Goal: Transaction & Acquisition: Purchase product/service

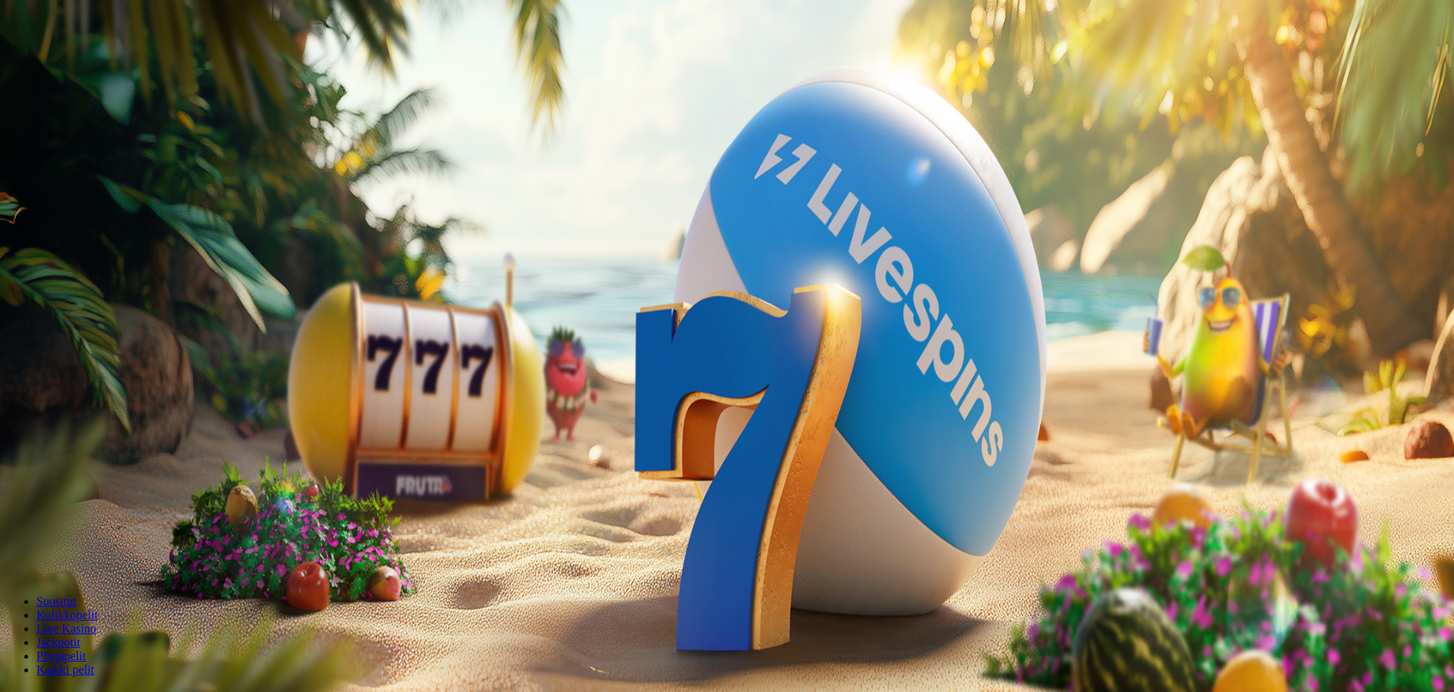
click at [399, 185] on div "200 Ilmaiskierrosta 50 € 150 € 250 € *** € € Talleta ja pelaa 200 kierrätysvapa…" at bounding box center [726, 281] width 1441 height 246
drag, startPoint x: 862, startPoint y: 405, endPoint x: 995, endPoint y: 407, distance: 133.6
click at [579, 402] on span "200 kierrätysvapaata ilmaiskierrosta ensitalletuksen yhteydessä. 50 kierrosta p…" at bounding box center [332, 395] width 493 height 13
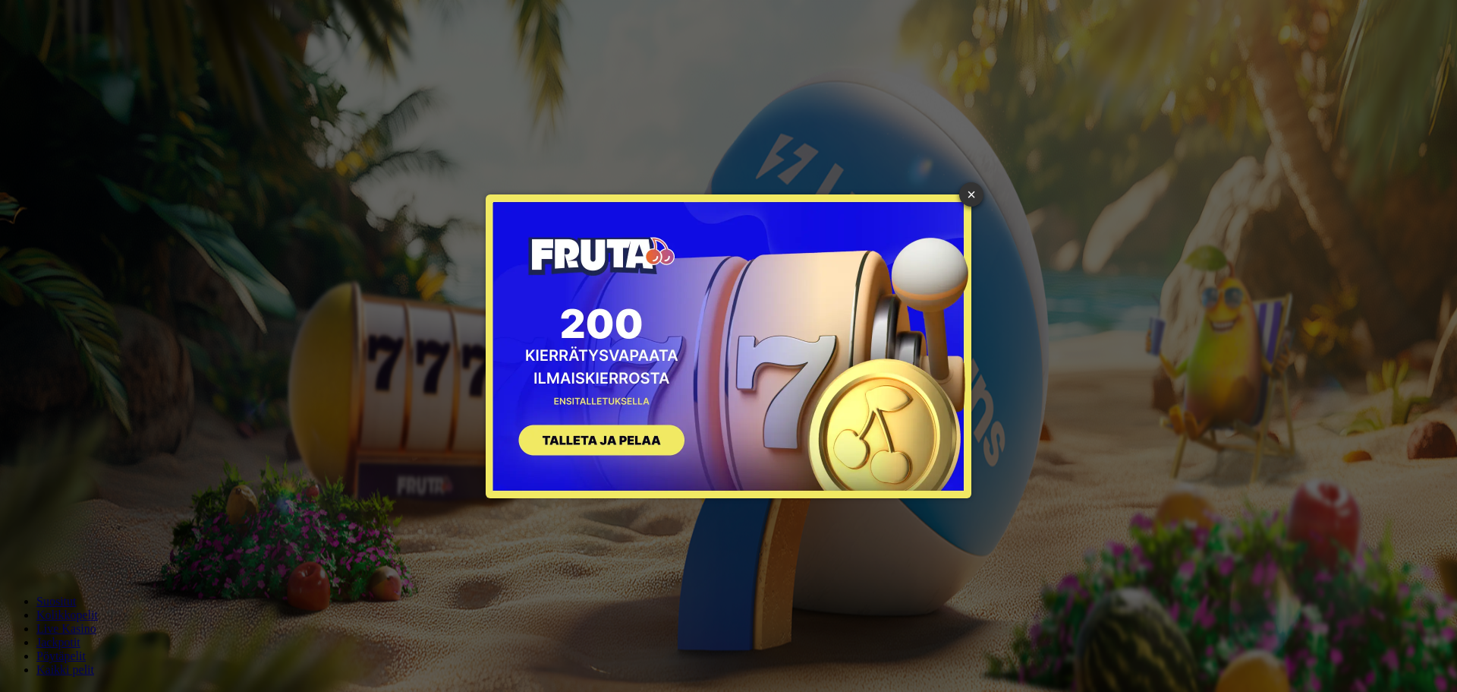
click at [625, 434] on button "SIGN UP" at bounding box center [594, 442] width 191 height 48
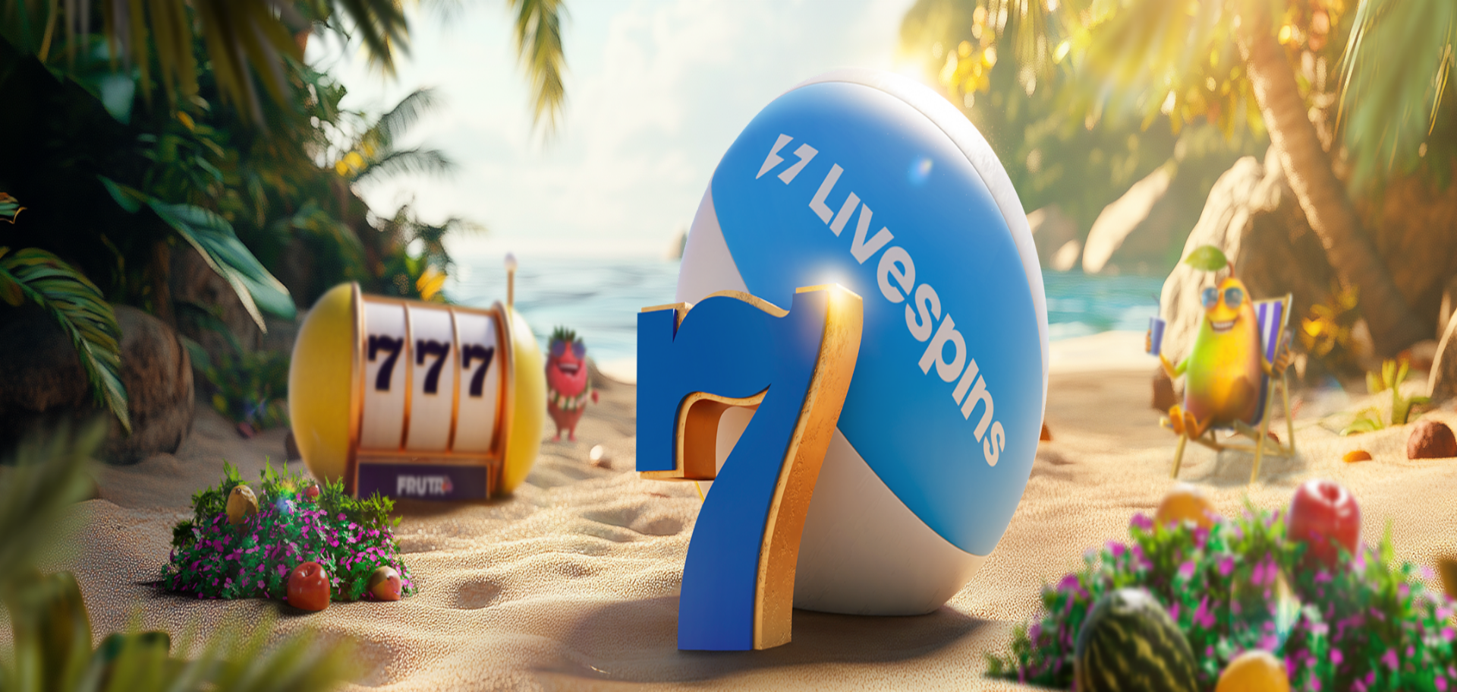
click at [114, 357] on input "***" at bounding box center [60, 364] width 108 height 15
drag, startPoint x: 291, startPoint y: 162, endPoint x: 197, endPoint y: 150, distance: 94.8
click at [156, 148] on div "Talletus 0.00 € Kirjaudu Kasino Live Kasino Tarjoukset 17:02 Aloita pelaaminen …" at bounding box center [728, 203] width 1445 height 395
type input "*"
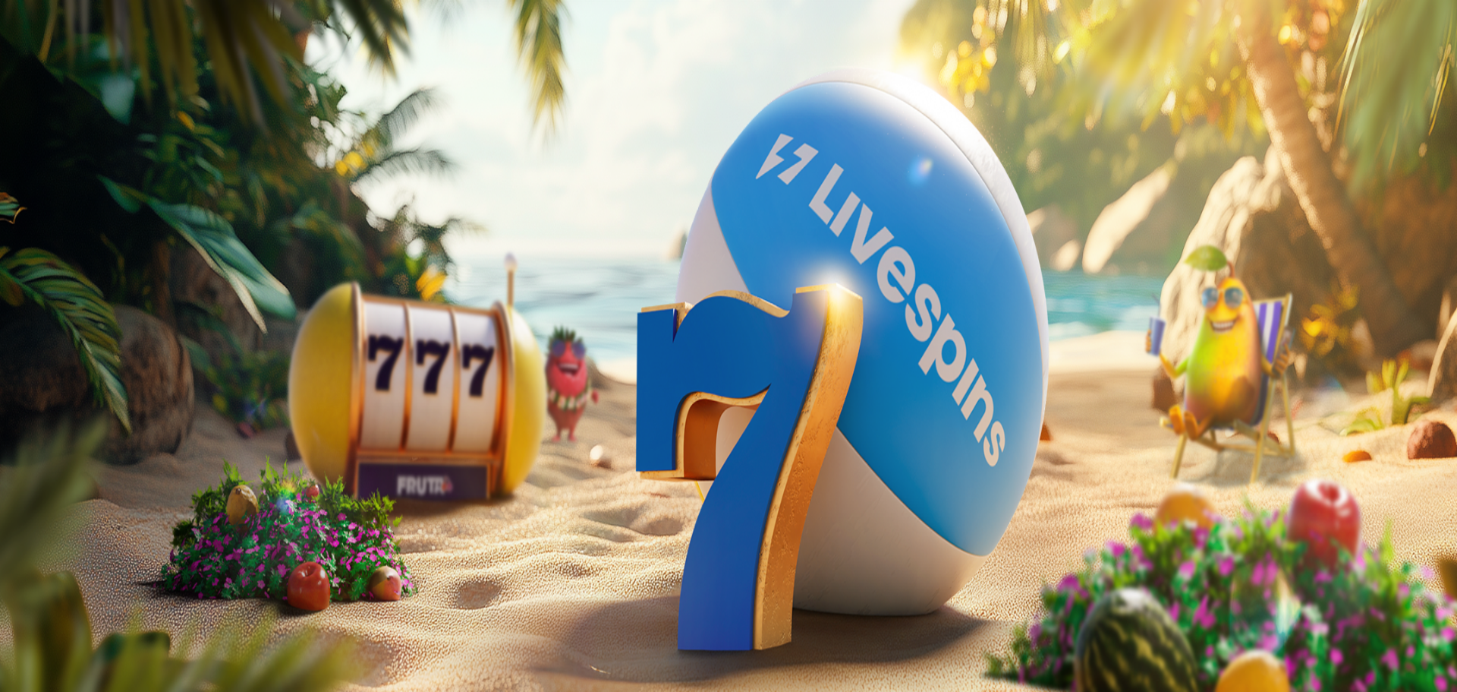
type input "**"
click at [103, 388] on span "TALLETA JA PELAA" at bounding box center [57, 393] width 91 height 11
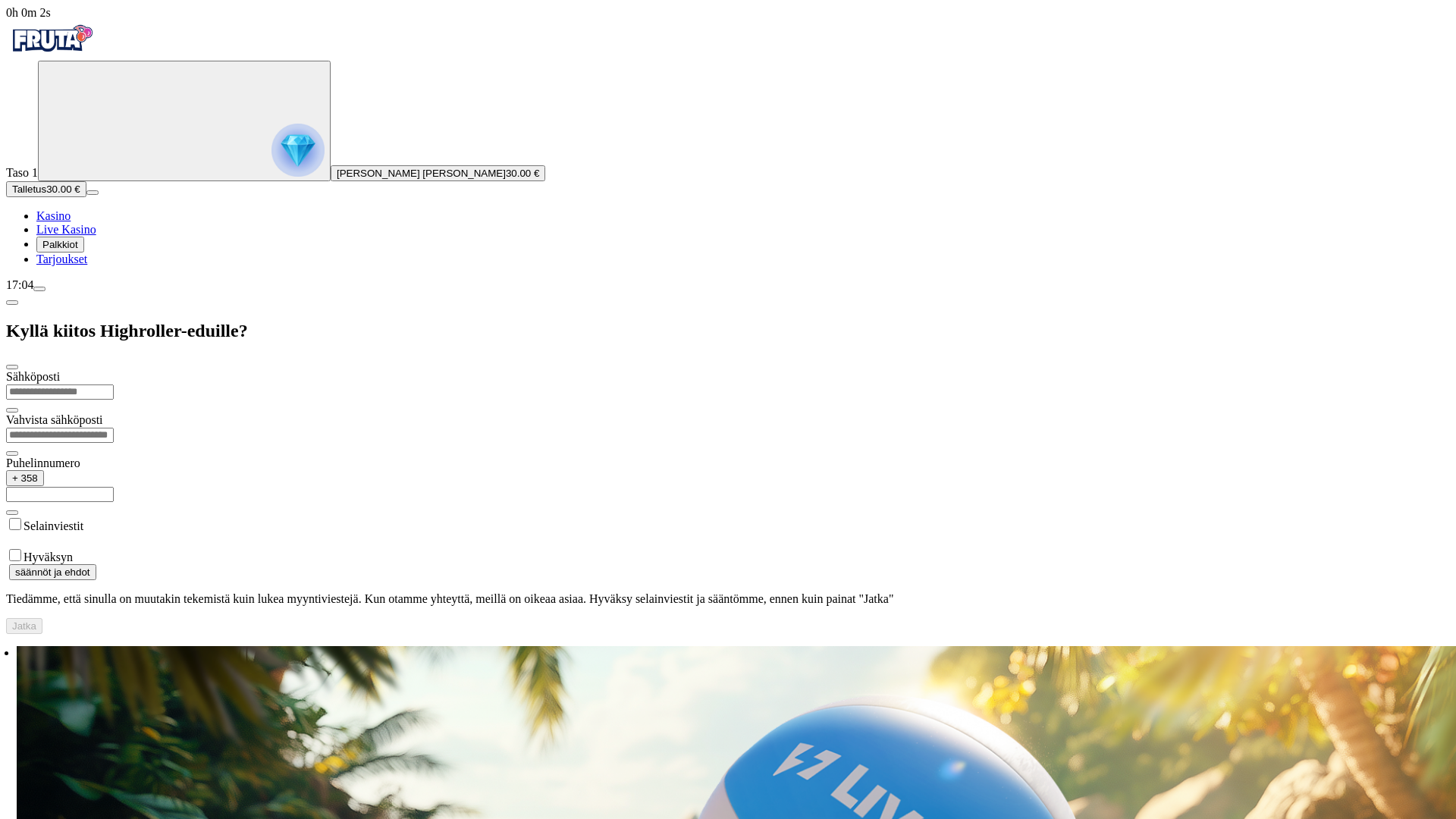
click at [114, 385] on input "email" at bounding box center [60, 392] width 108 height 15
type input "**********"
click at [114, 427] on input "email" at bounding box center [60, 434] width 108 height 15
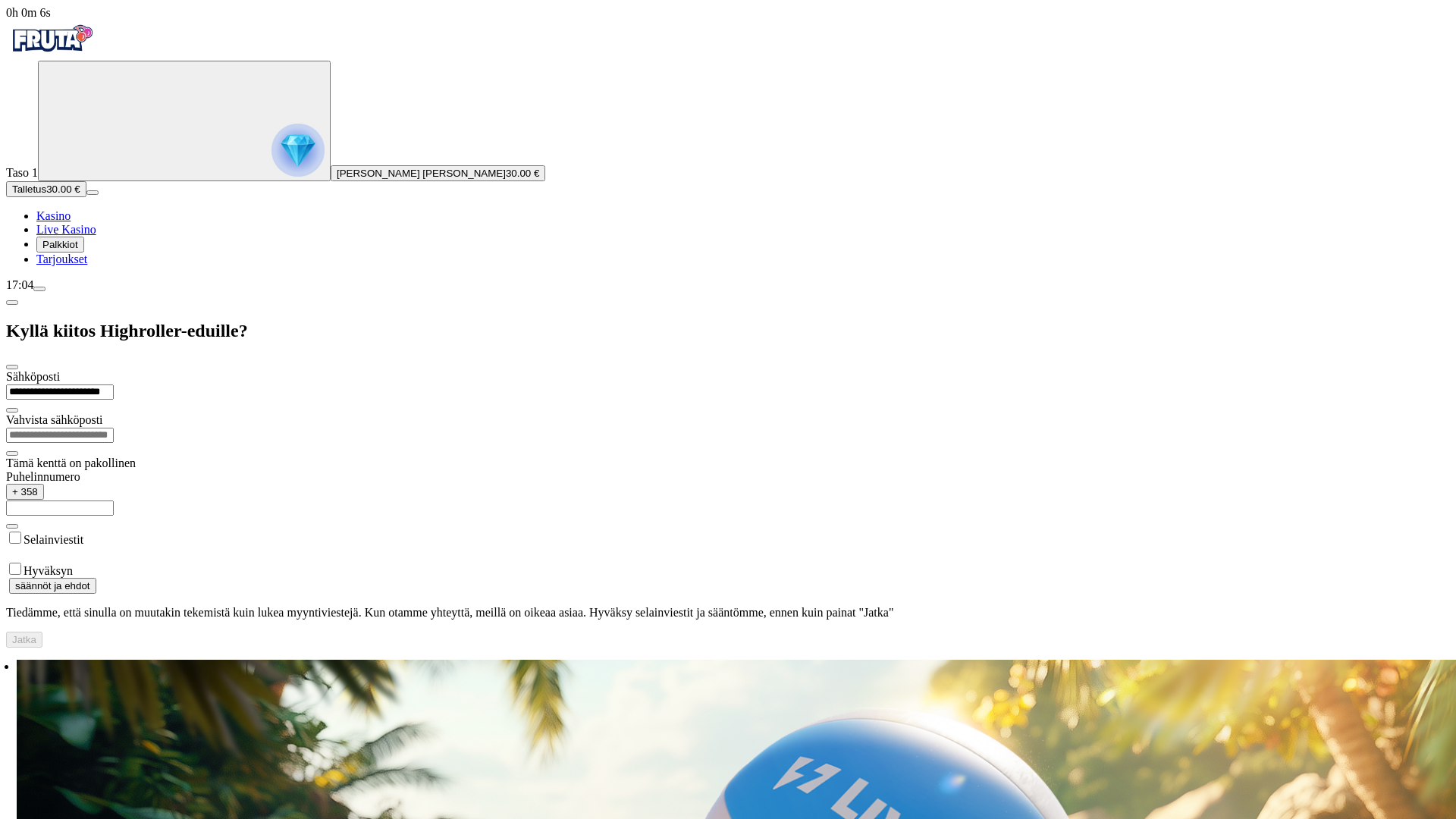
drag, startPoint x: 347, startPoint y: 87, endPoint x: 157, endPoint y: 99, distance: 190.4
click at [120, 98] on div "**********" at bounding box center [728, 327] width 1444 height 641
click at [114, 427] on input "email" at bounding box center [60, 434] width 108 height 15
paste input "**********"
type input "**********"
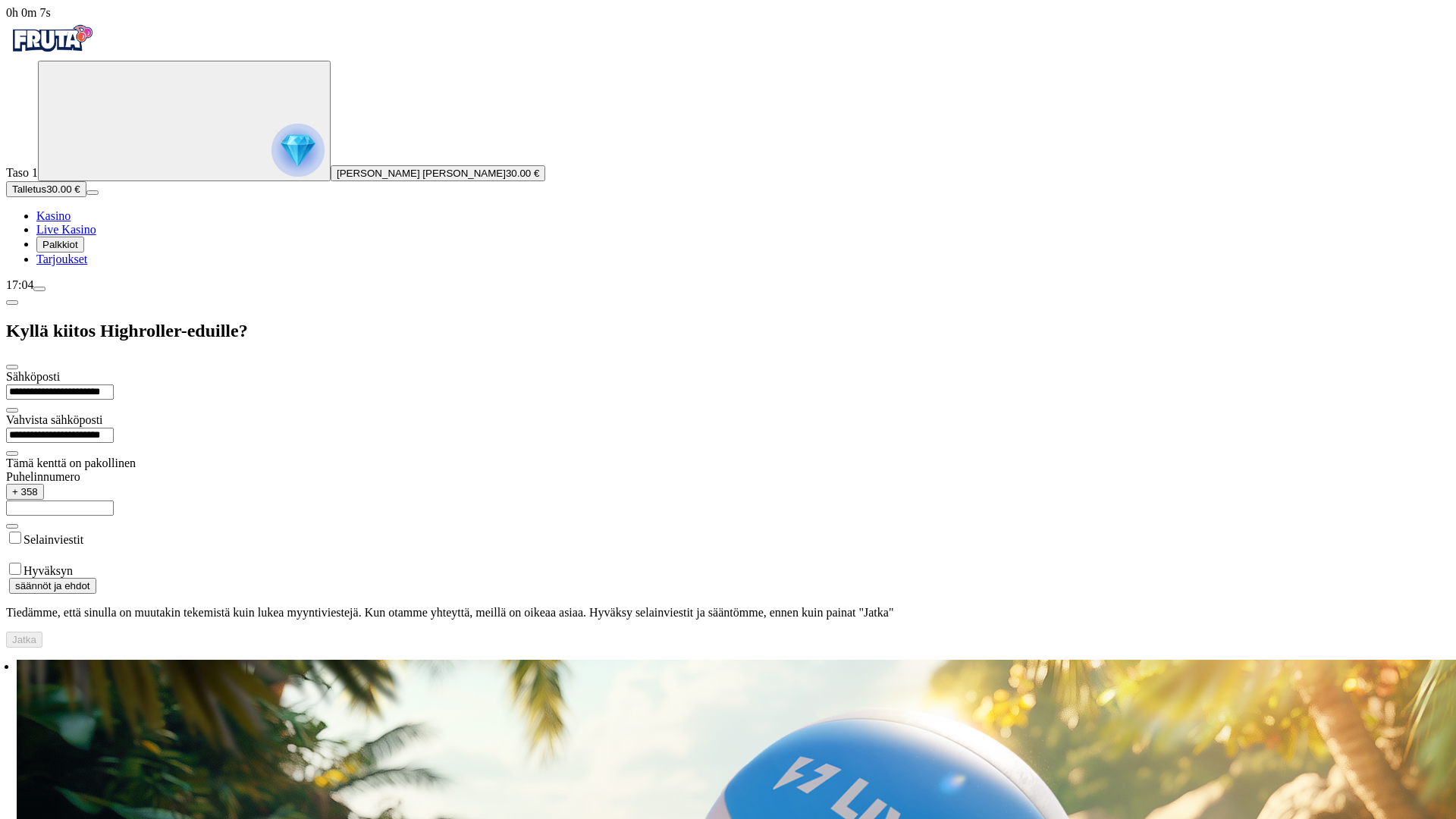
click at [114, 500] on input "text" at bounding box center [60, 507] width 108 height 15
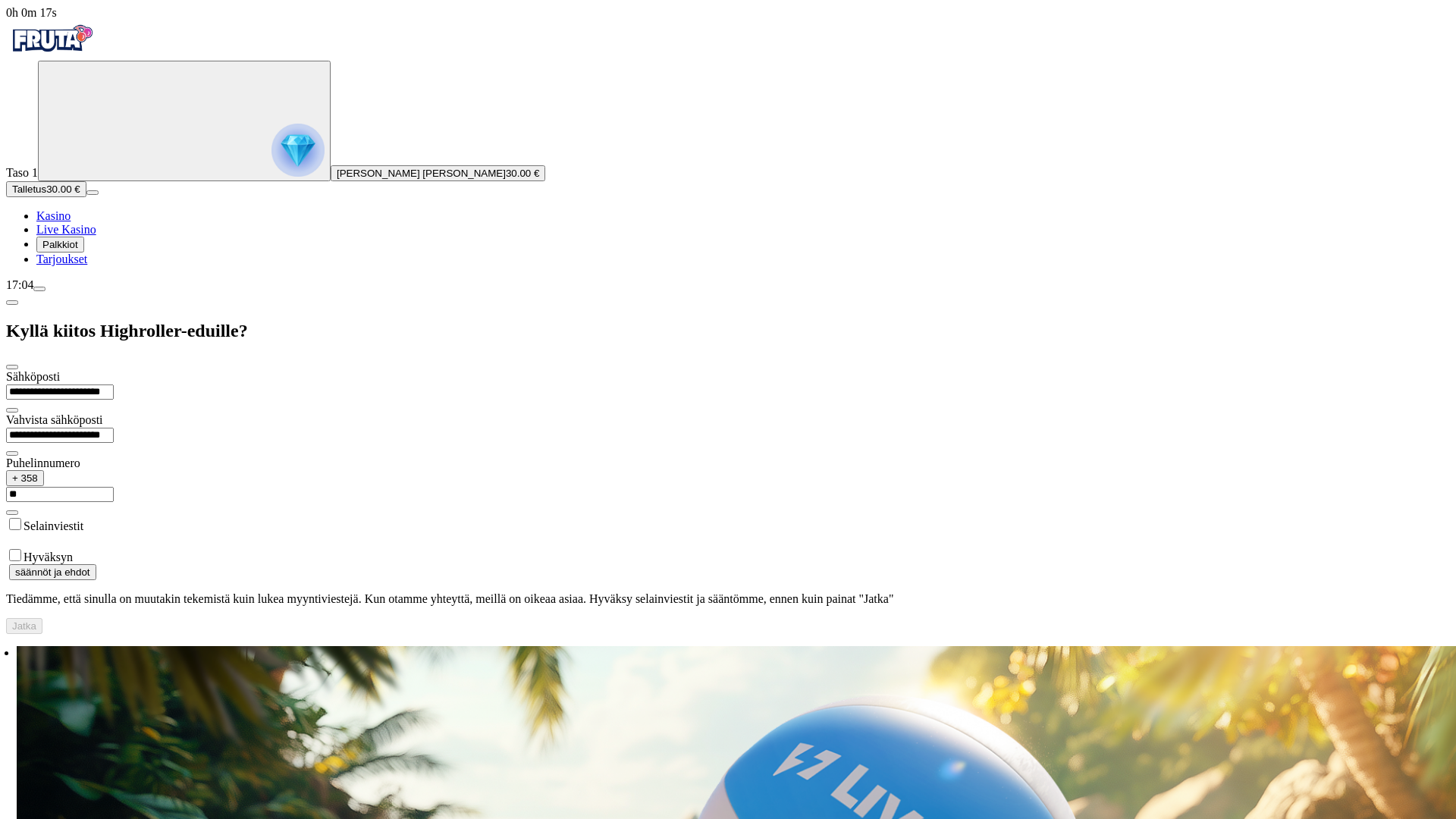
type input "*"
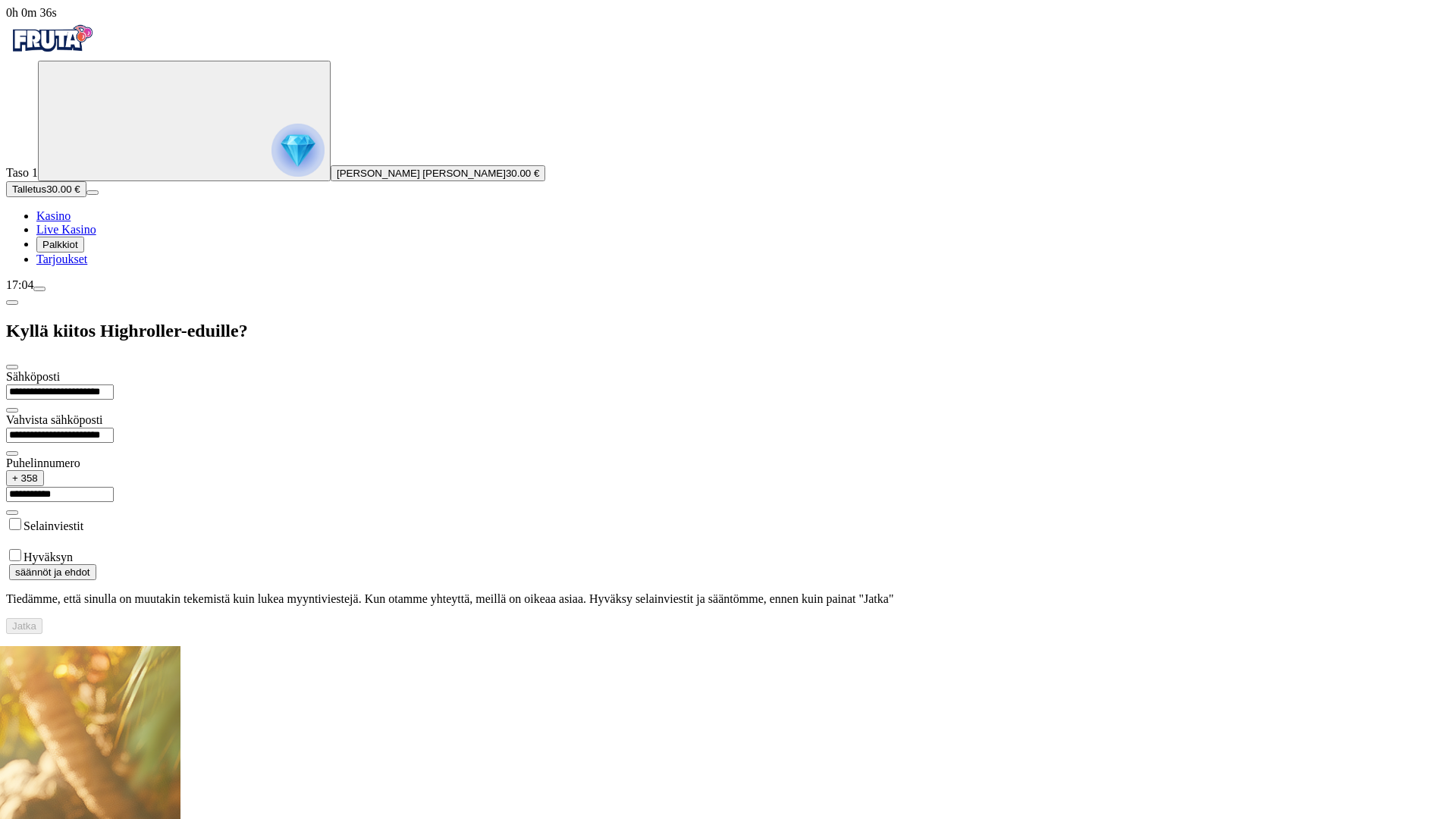
click at [114, 486] on input "**********" at bounding box center [60, 493] width 108 height 15
type input "**********"
click at [348, 515] on div "Selainviestit" at bounding box center [728, 530] width 1444 height 31
click at [36, 620] on span "Jatka" at bounding box center [24, 625] width 24 height 11
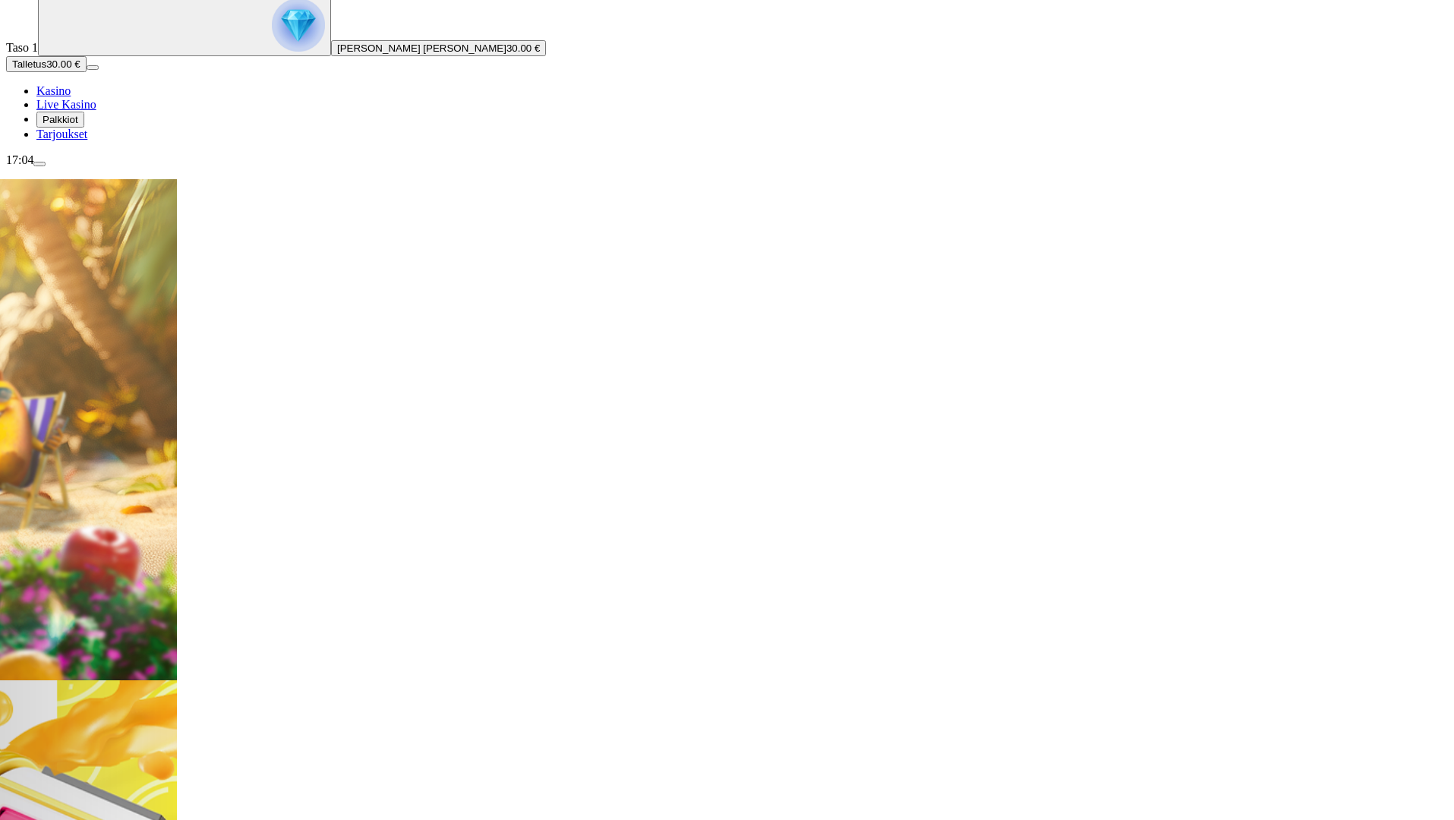
scroll to position [152, 0]
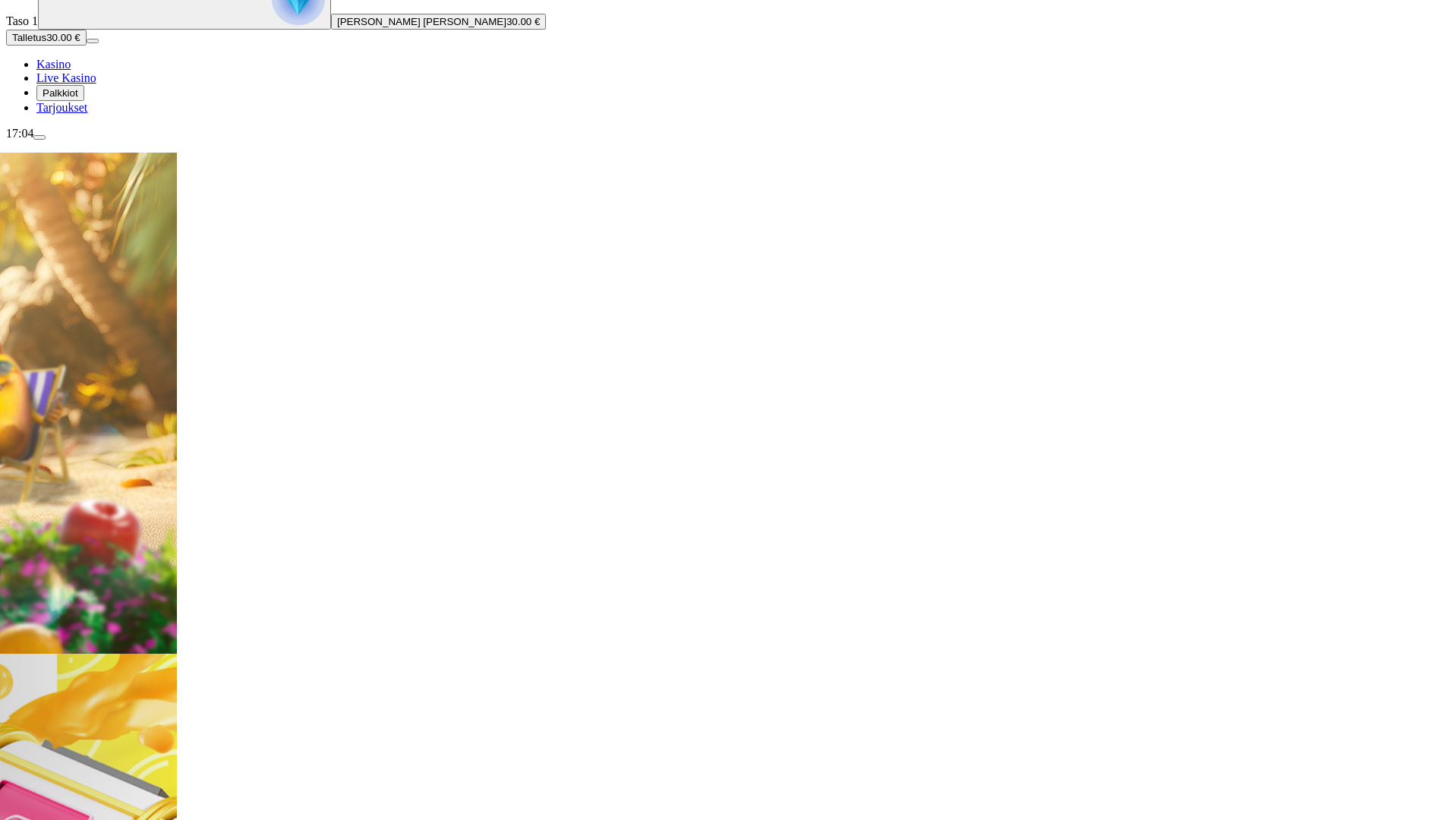
drag, startPoint x: 1435, startPoint y: 657, endPoint x: 1410, endPoint y: 635, distance: 33.3
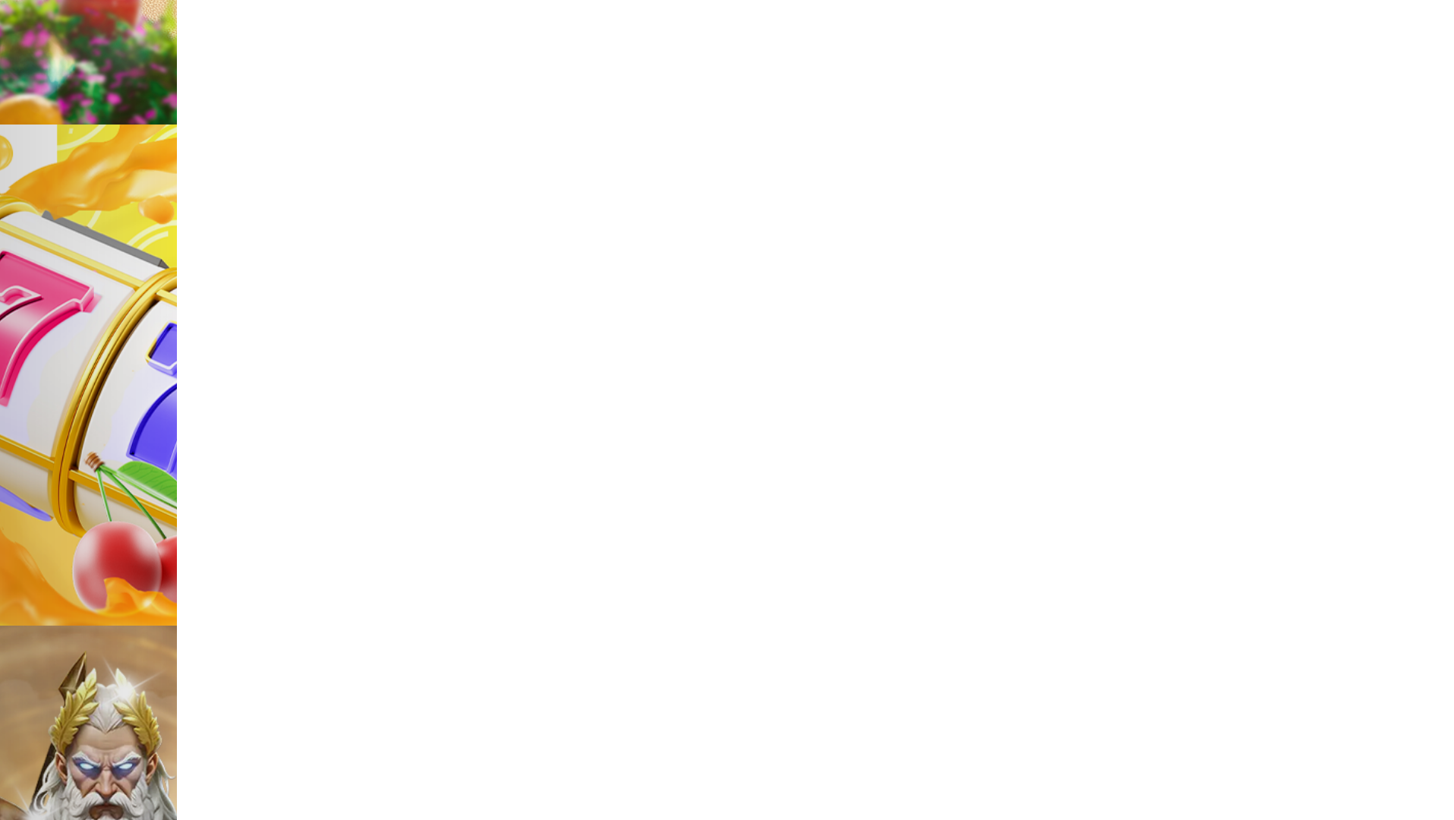
scroll to position [304, 0]
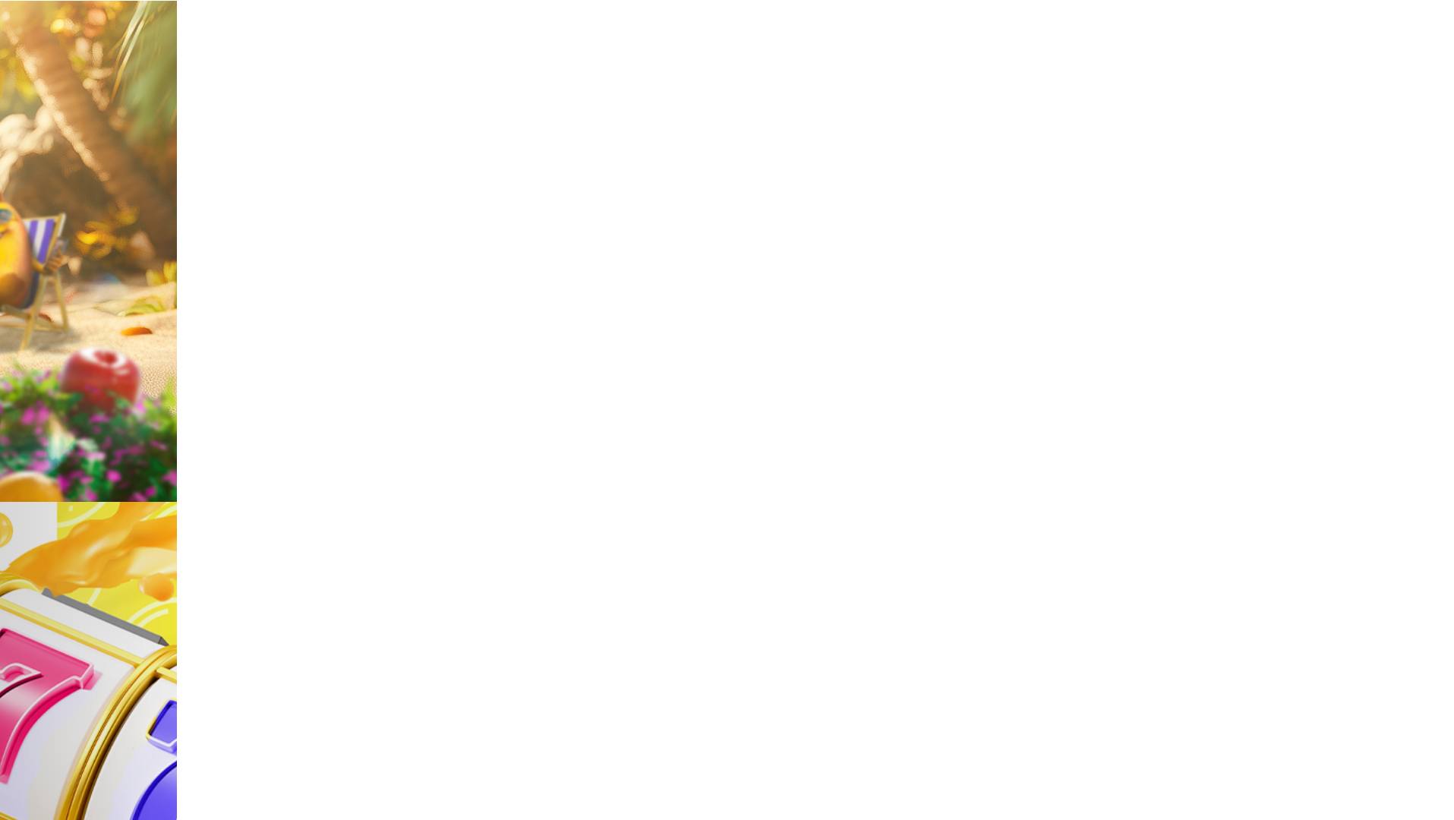
type input "*******"
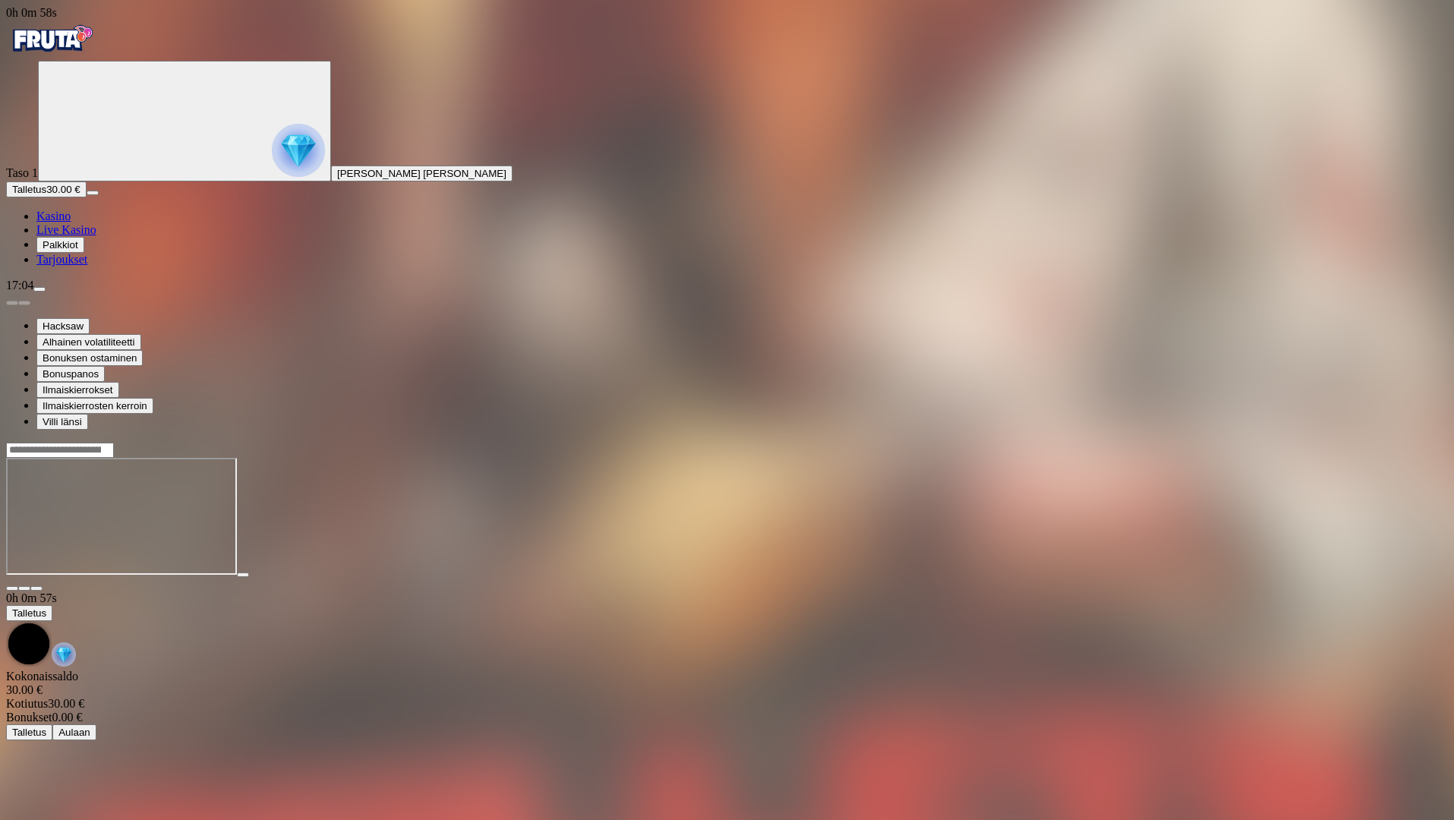
click at [36, 588] on span "fullscreen icon" at bounding box center [36, 588] width 0 height 0
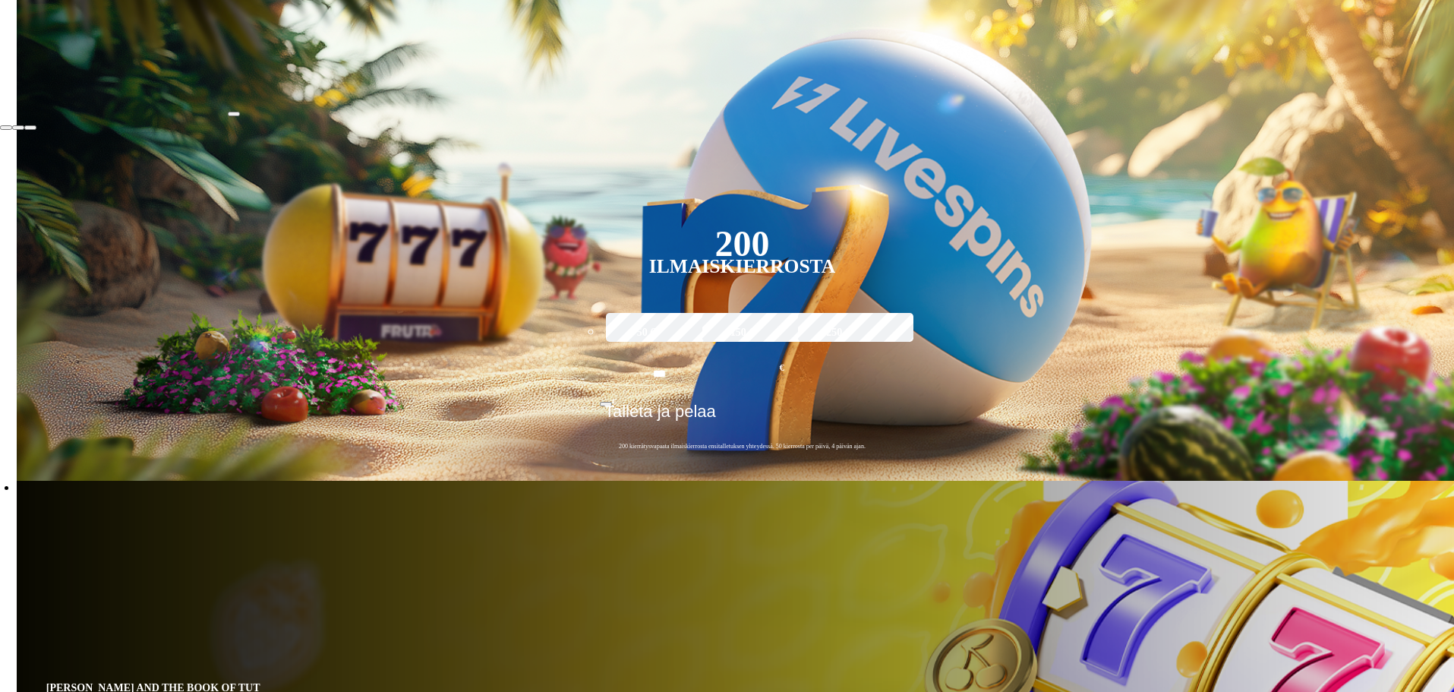
scroll to position [304, 0]
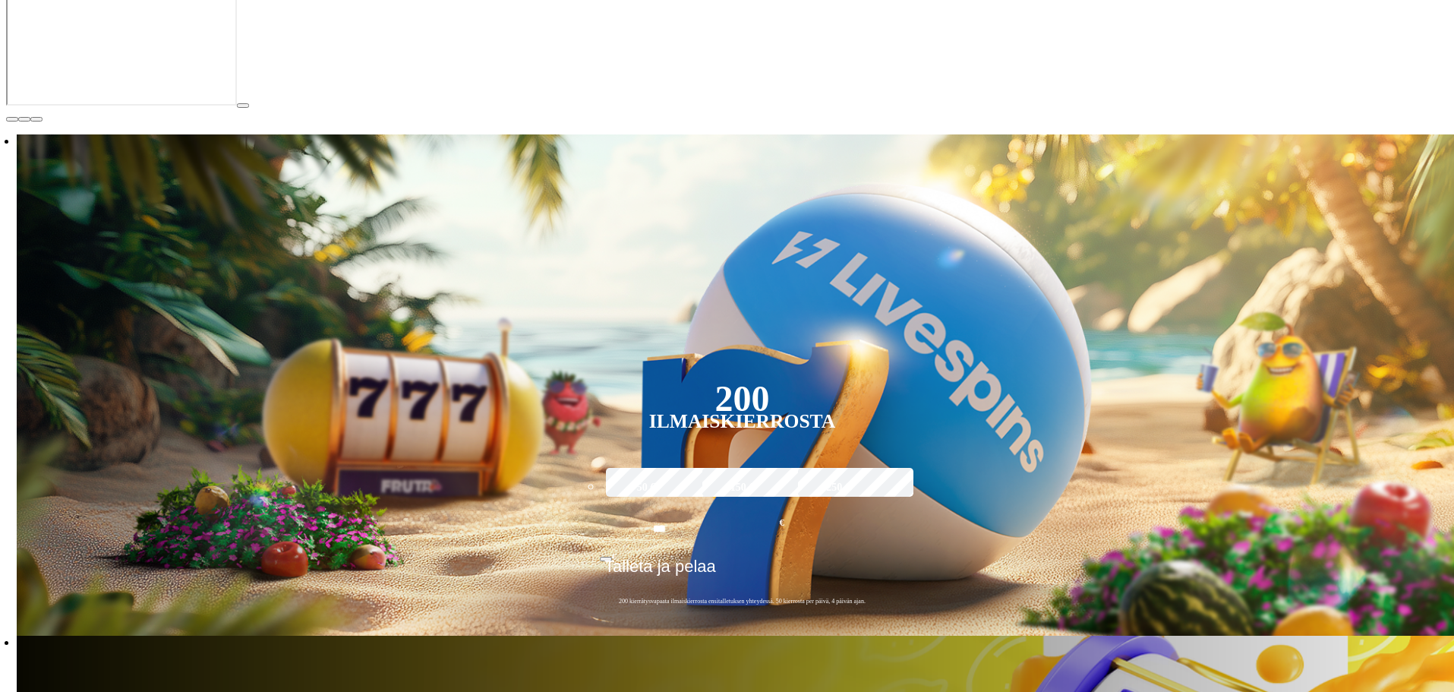
type input "*****"
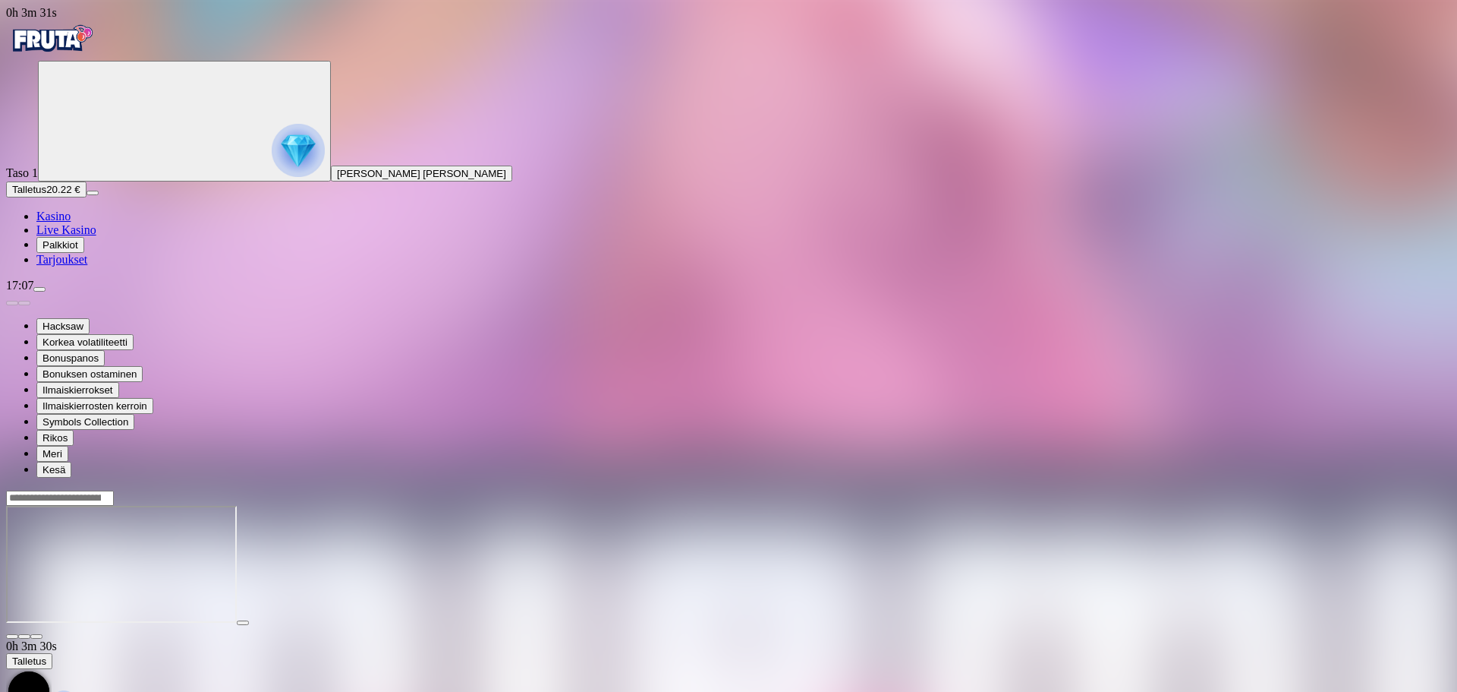
click at [36, 636] on span "fullscreen icon" at bounding box center [36, 636] width 0 height 0
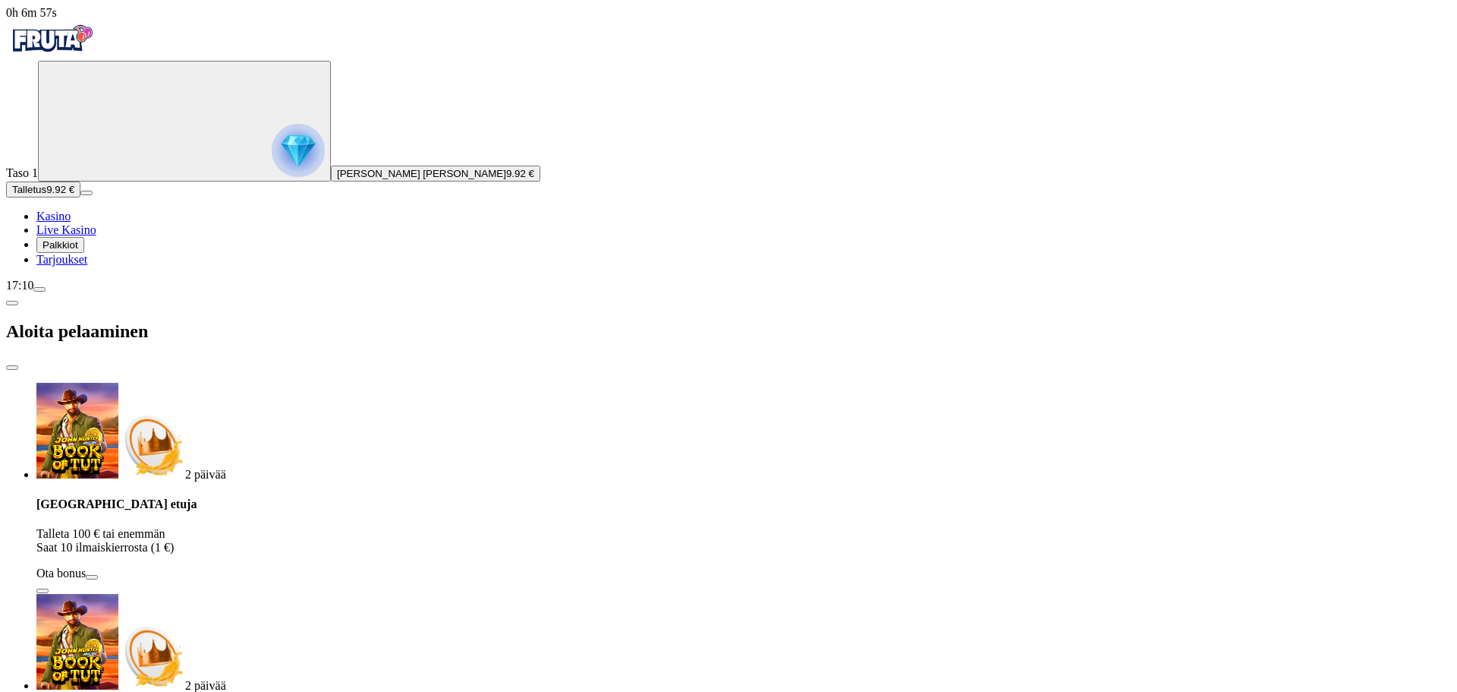
drag, startPoint x: 507, startPoint y: 15, endPoint x: 474, endPoint y: 15, distance: 33.4
click at [12, 367] on span "close icon" at bounding box center [12, 367] width 0 height 0
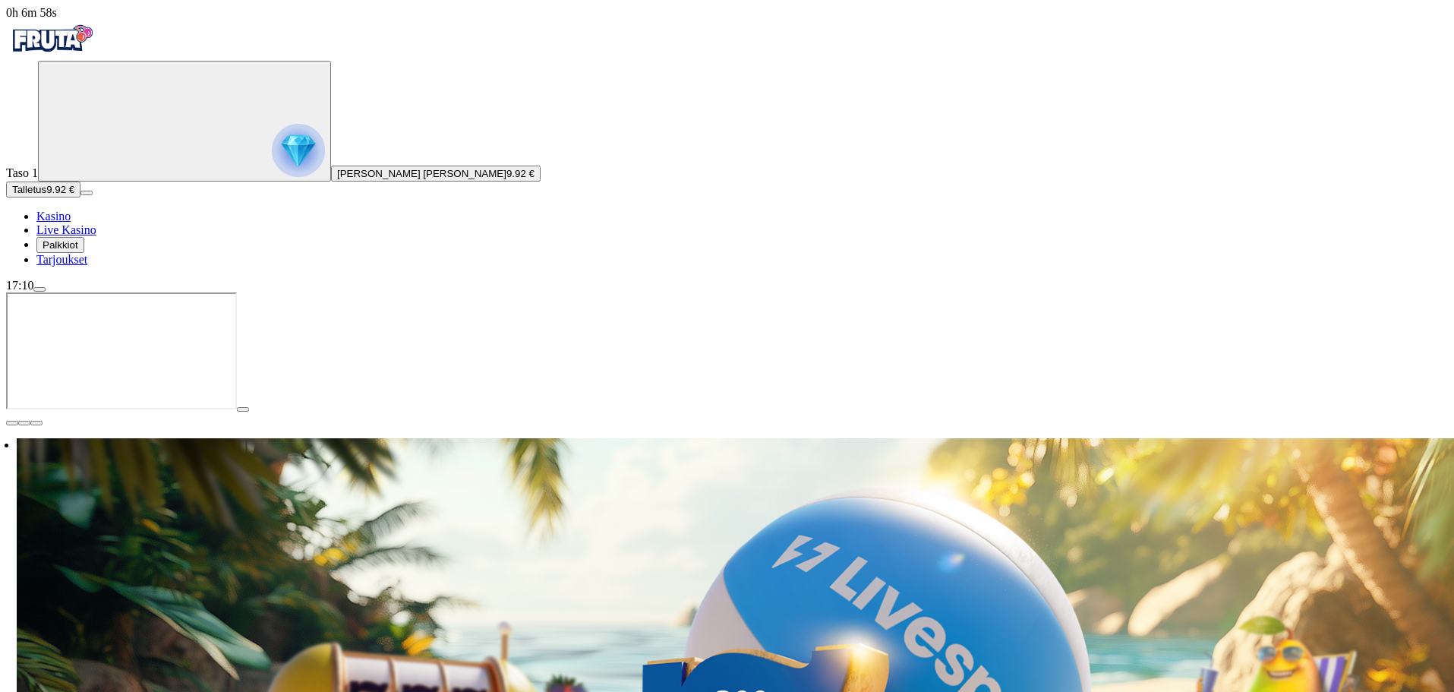
click at [95, 56] on img "Primary" at bounding box center [51, 39] width 91 height 38
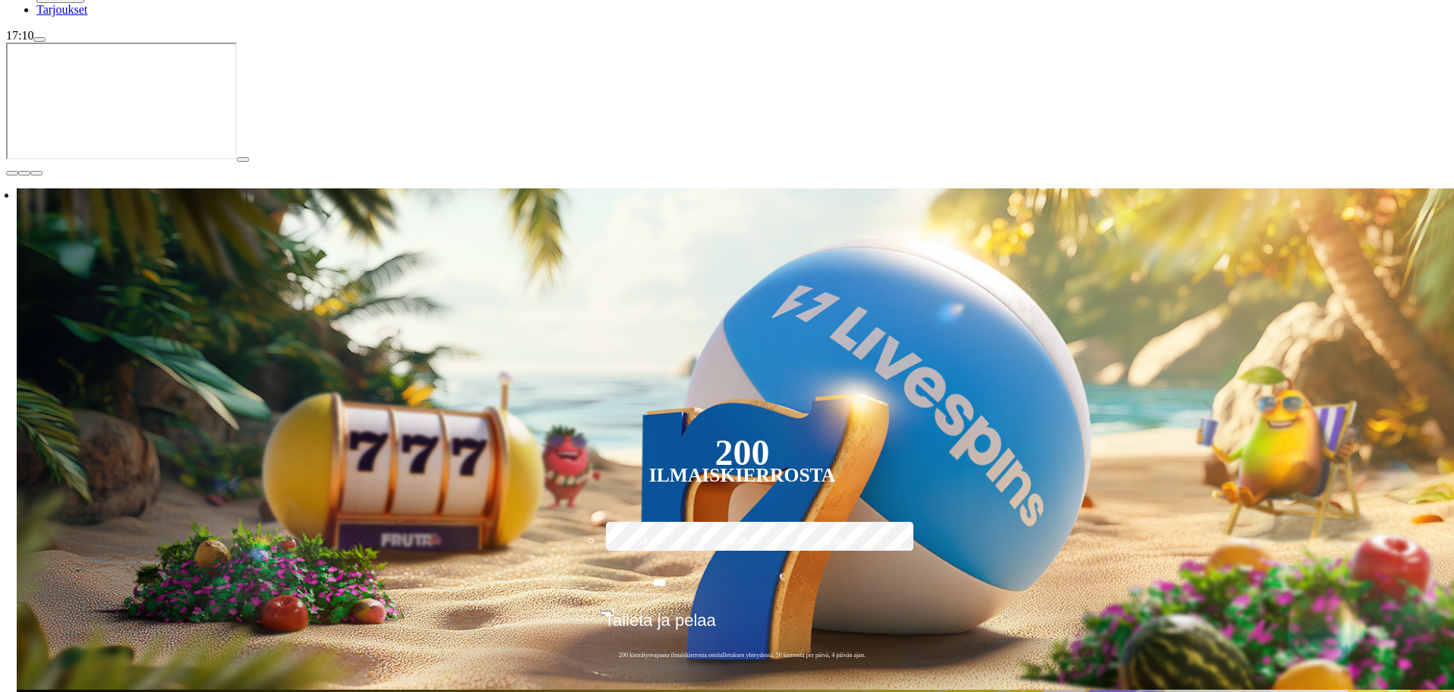
scroll to position [304, 0]
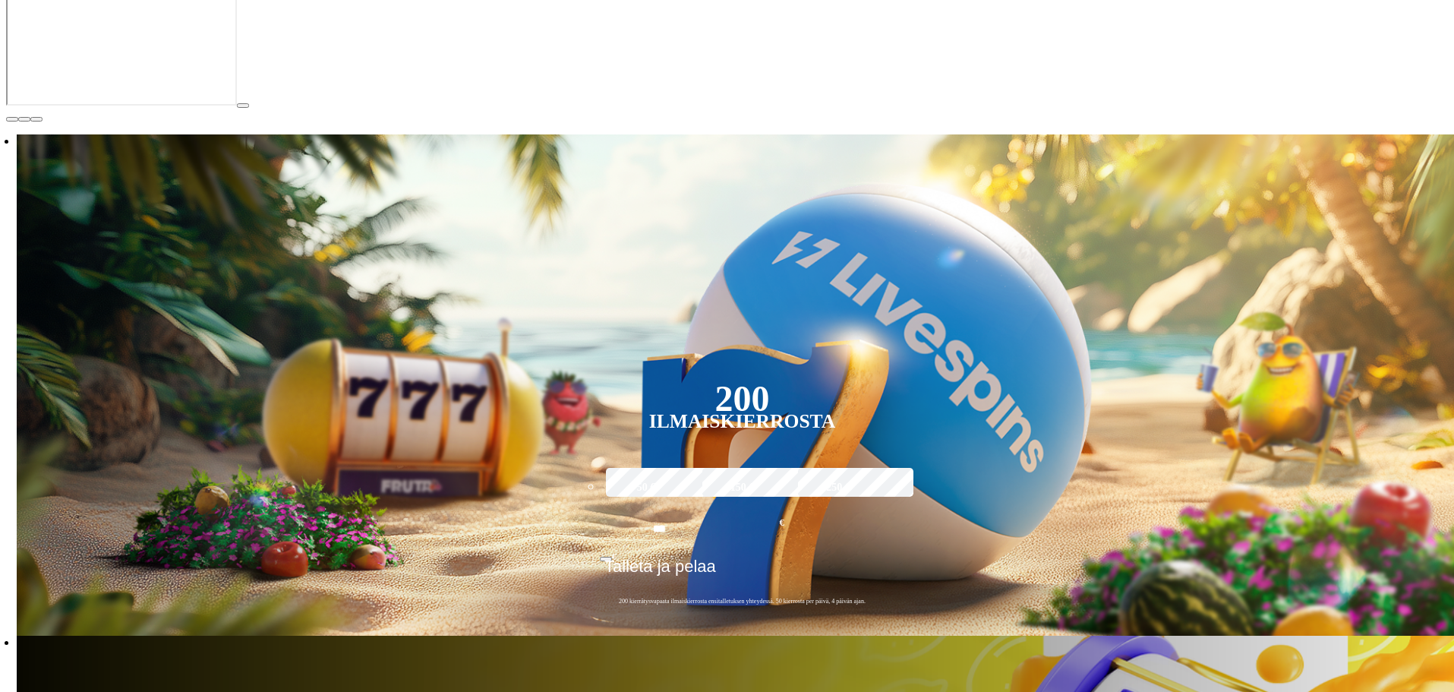
type input "******"
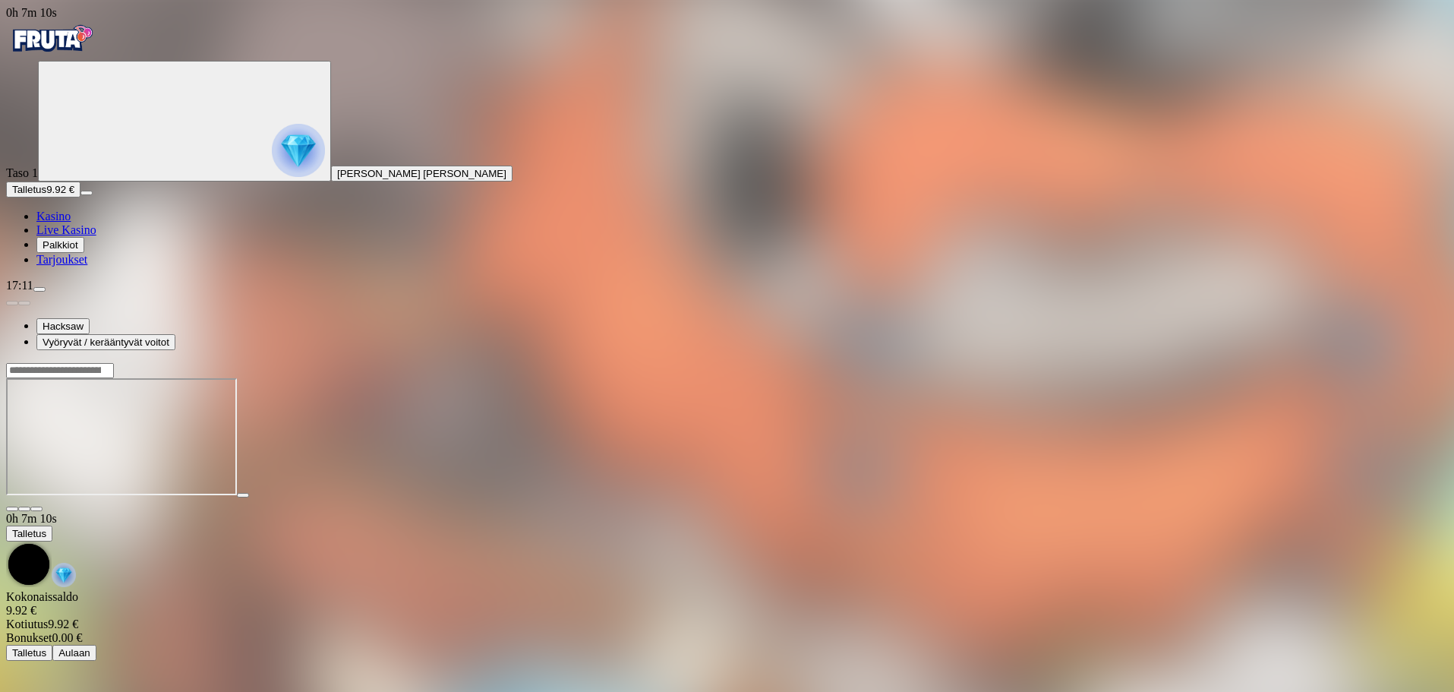
click at [36, 509] on span "fullscreen icon" at bounding box center [36, 509] width 0 height 0
click at [114, 363] on input "Search" at bounding box center [60, 370] width 108 height 15
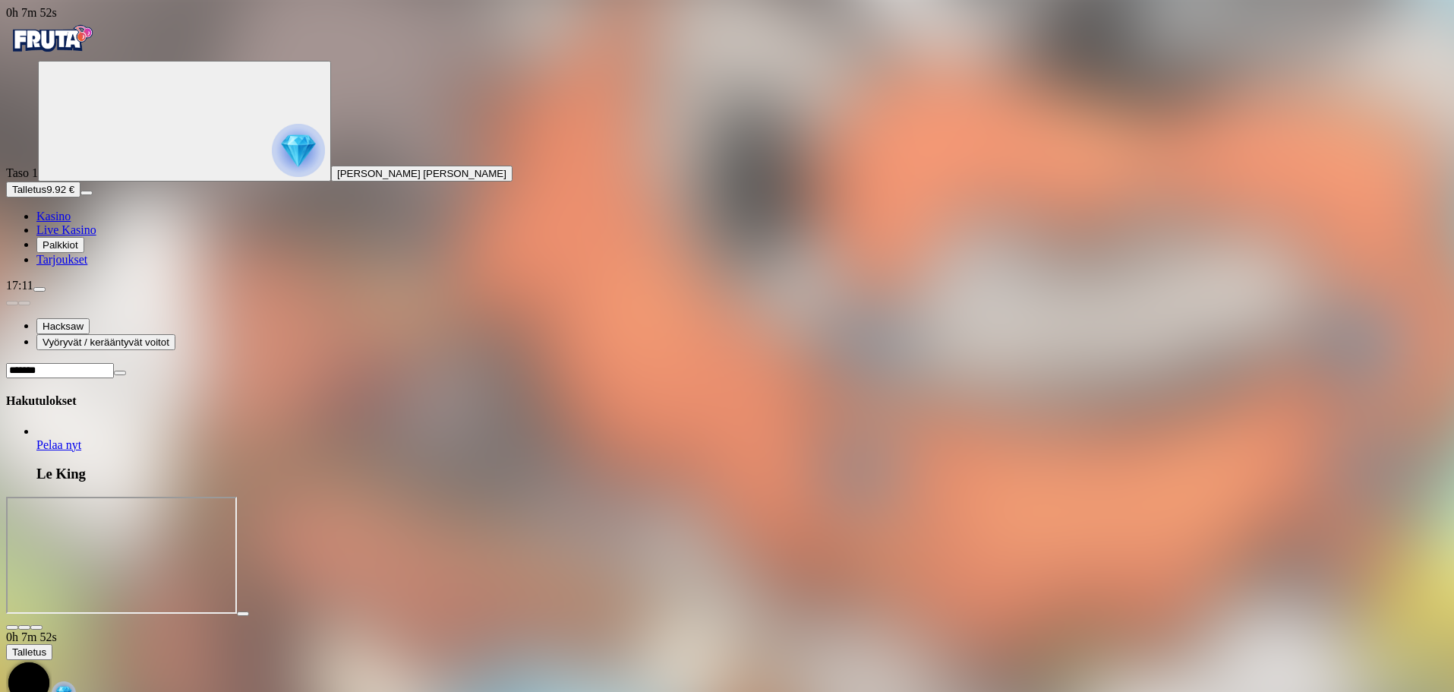
type input "*******"
click at [81, 438] on span "Pelaa nyt" at bounding box center [58, 444] width 45 height 13
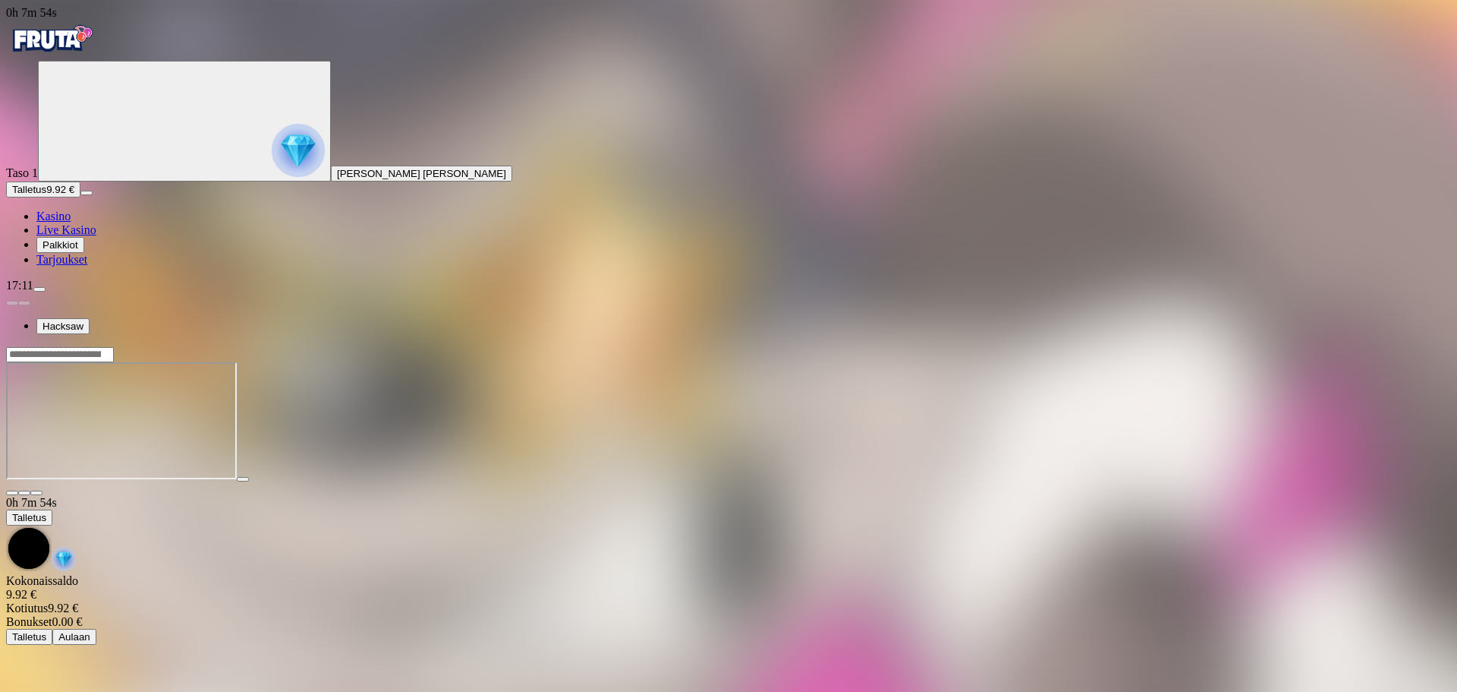
click at [43, 490] on button "button" at bounding box center [36, 492] width 12 height 5
click at [114, 347] on input "Search" at bounding box center [60, 354] width 108 height 15
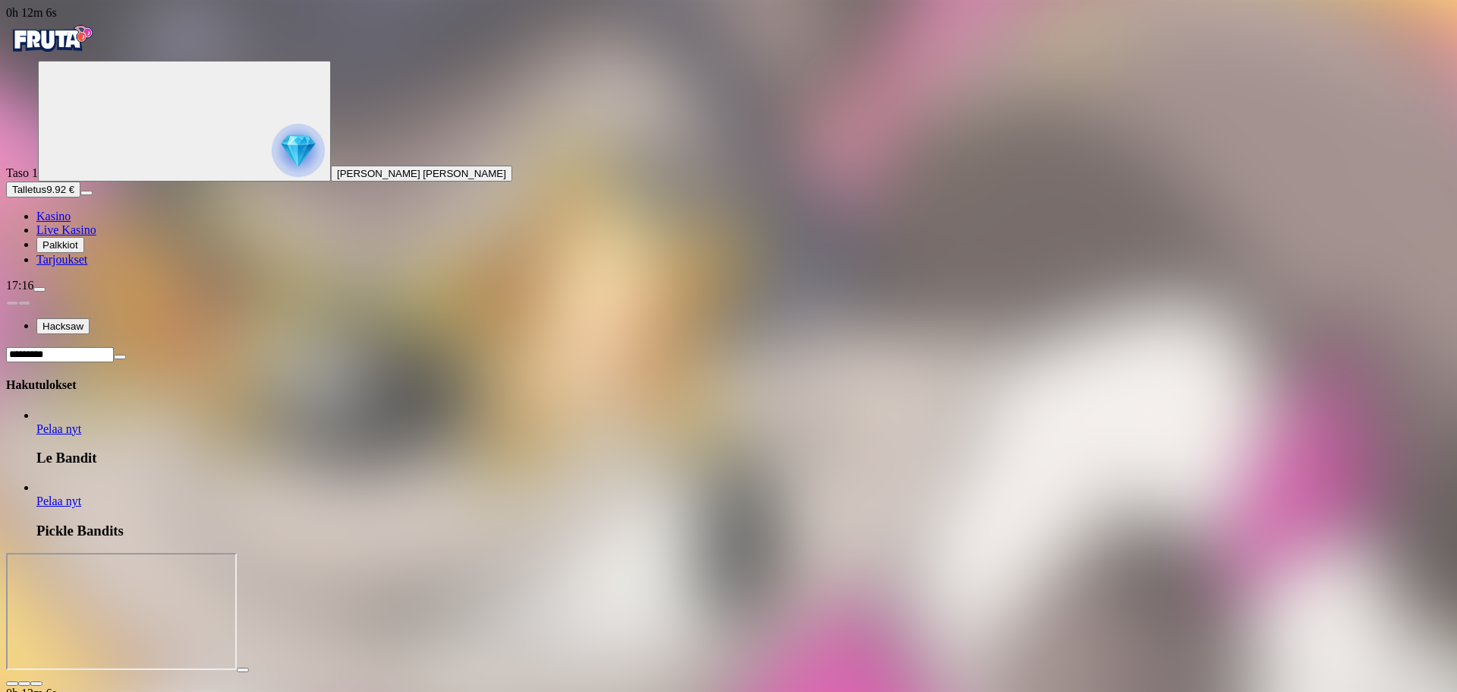
type input "*********"
click at [81, 422] on span "Pelaa nyt" at bounding box center [58, 428] width 45 height 13
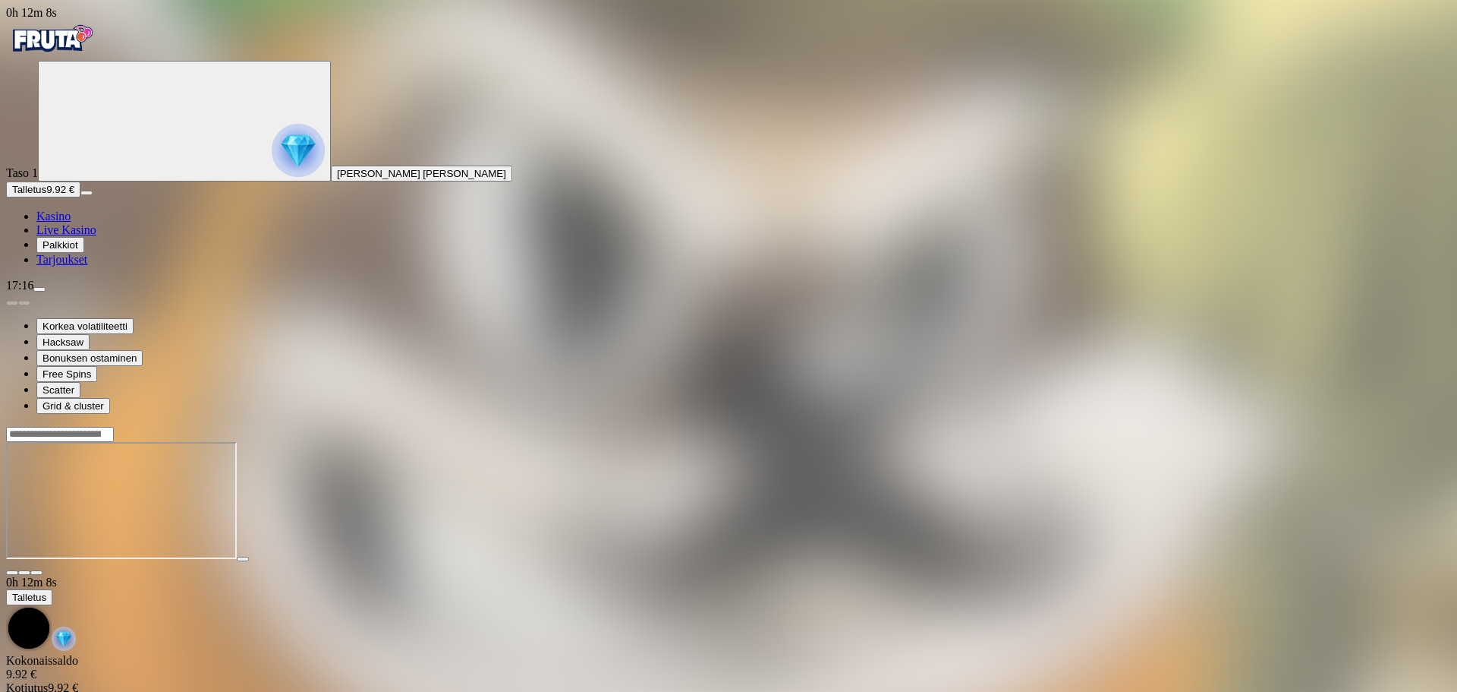
click at [36, 572] on span "fullscreen icon" at bounding box center [36, 572] width 0 height 0
click at [1121, 426] on div at bounding box center [728, 434] width 1445 height 16
click at [114, 427] on input "Search" at bounding box center [60, 434] width 108 height 15
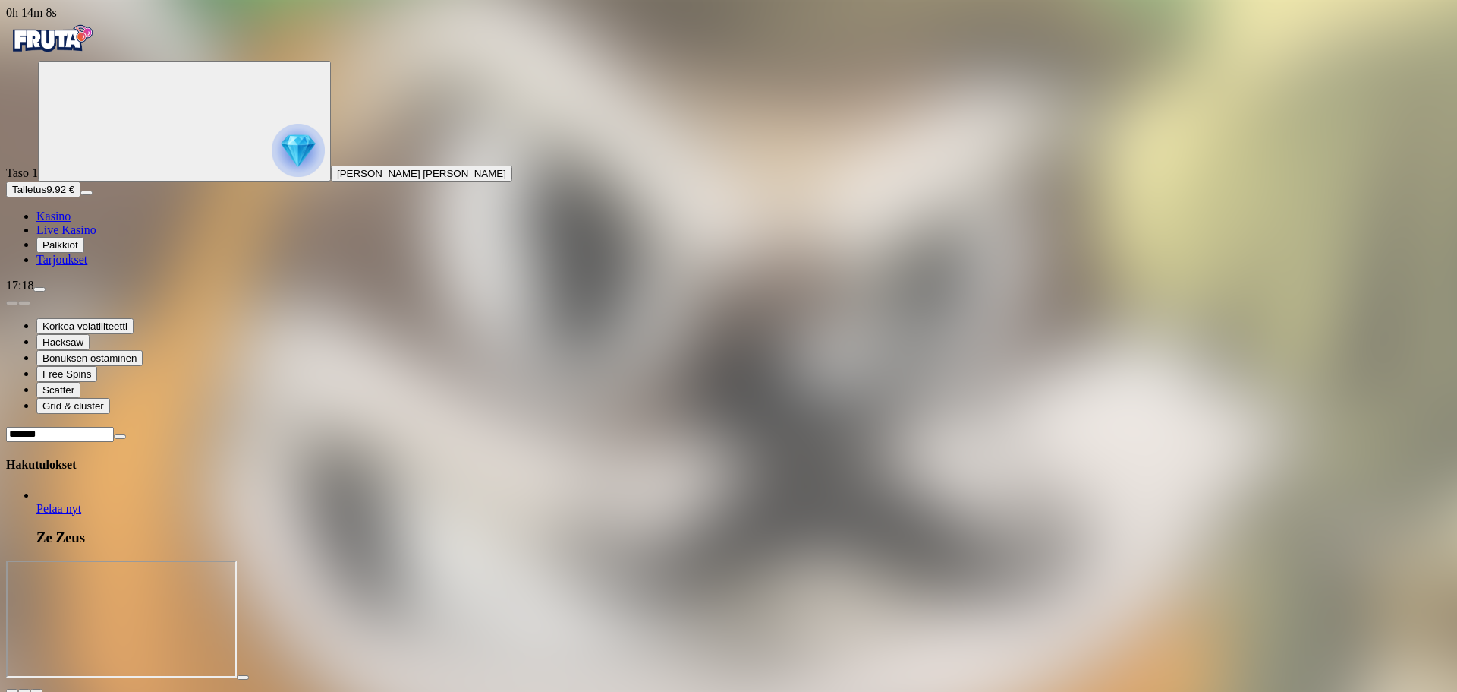
type input "*******"
click at [81, 502] on link "Pelaa nyt" at bounding box center [58, 508] width 45 height 13
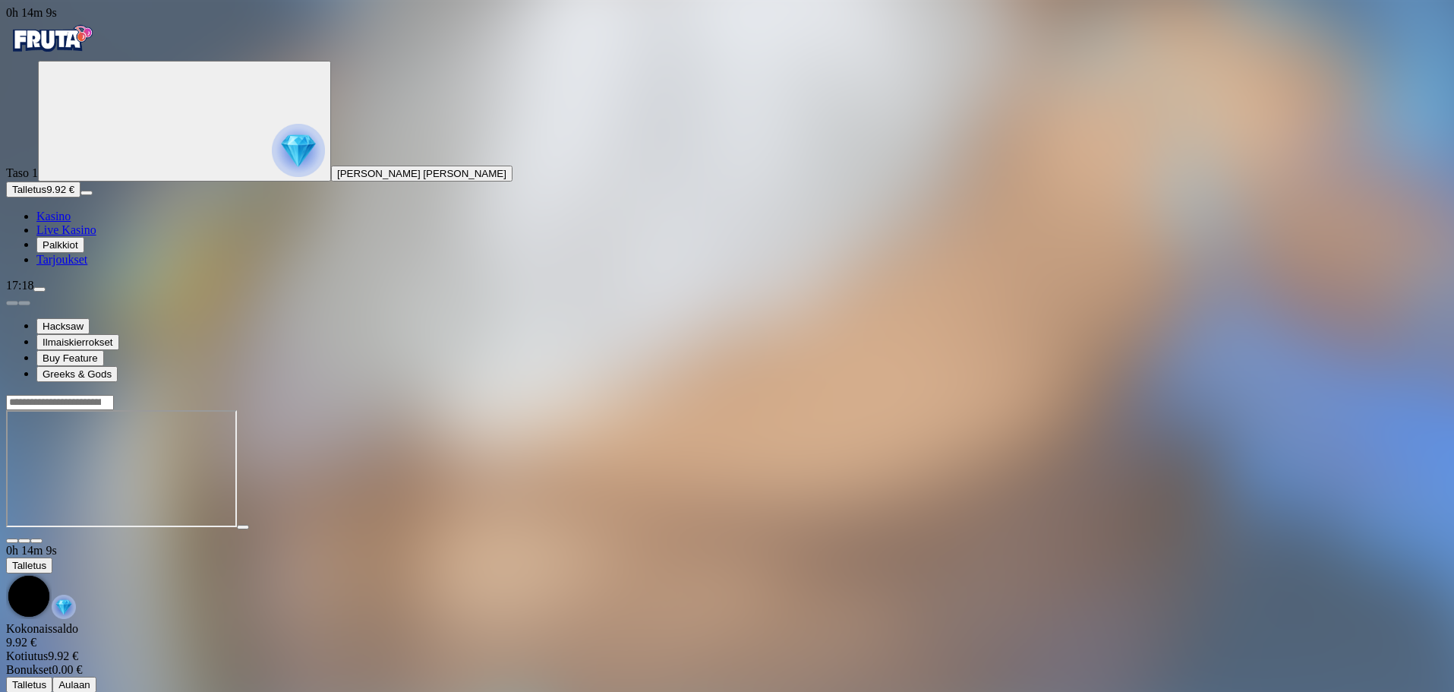
click at [36, 540] on span "fullscreen icon" at bounding box center [36, 540] width 0 height 0
click at [114, 395] on input "Search" at bounding box center [60, 402] width 108 height 15
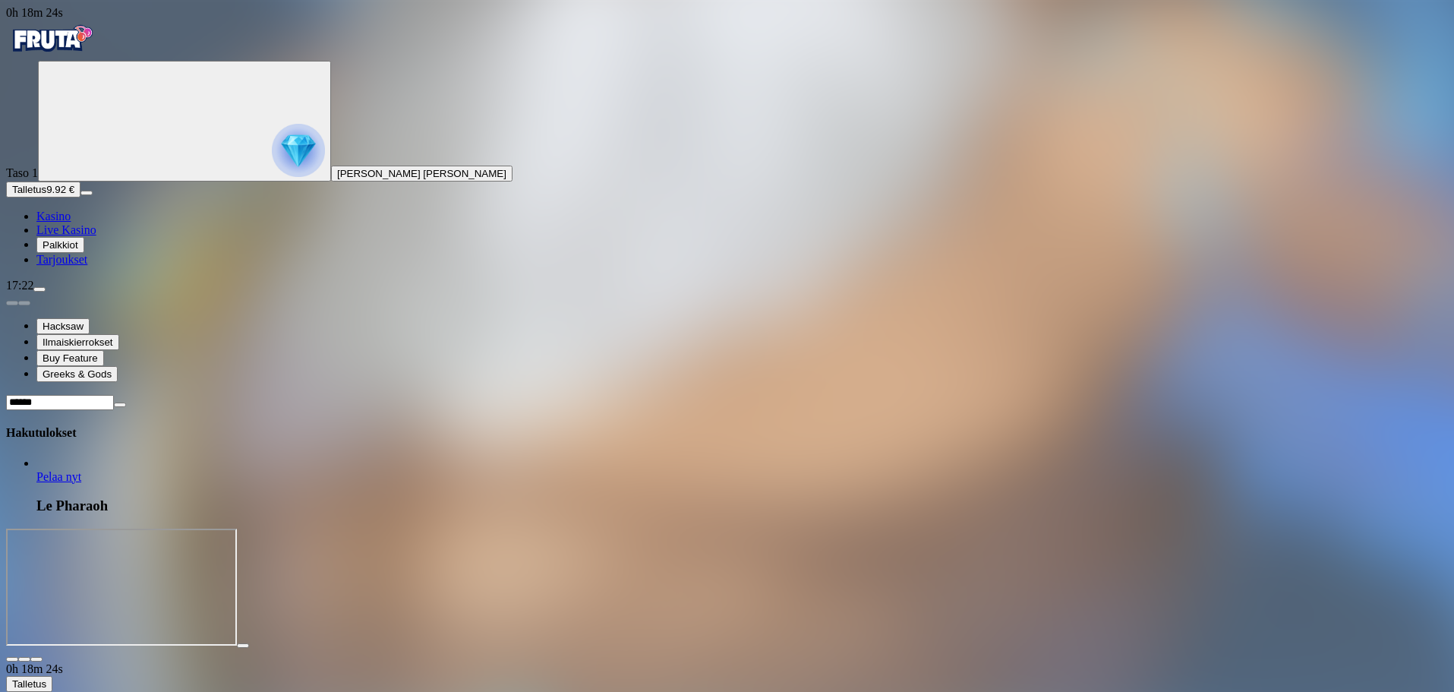
type input "******"
click at [81, 470] on span "Pelaa nyt" at bounding box center [58, 476] width 45 height 13
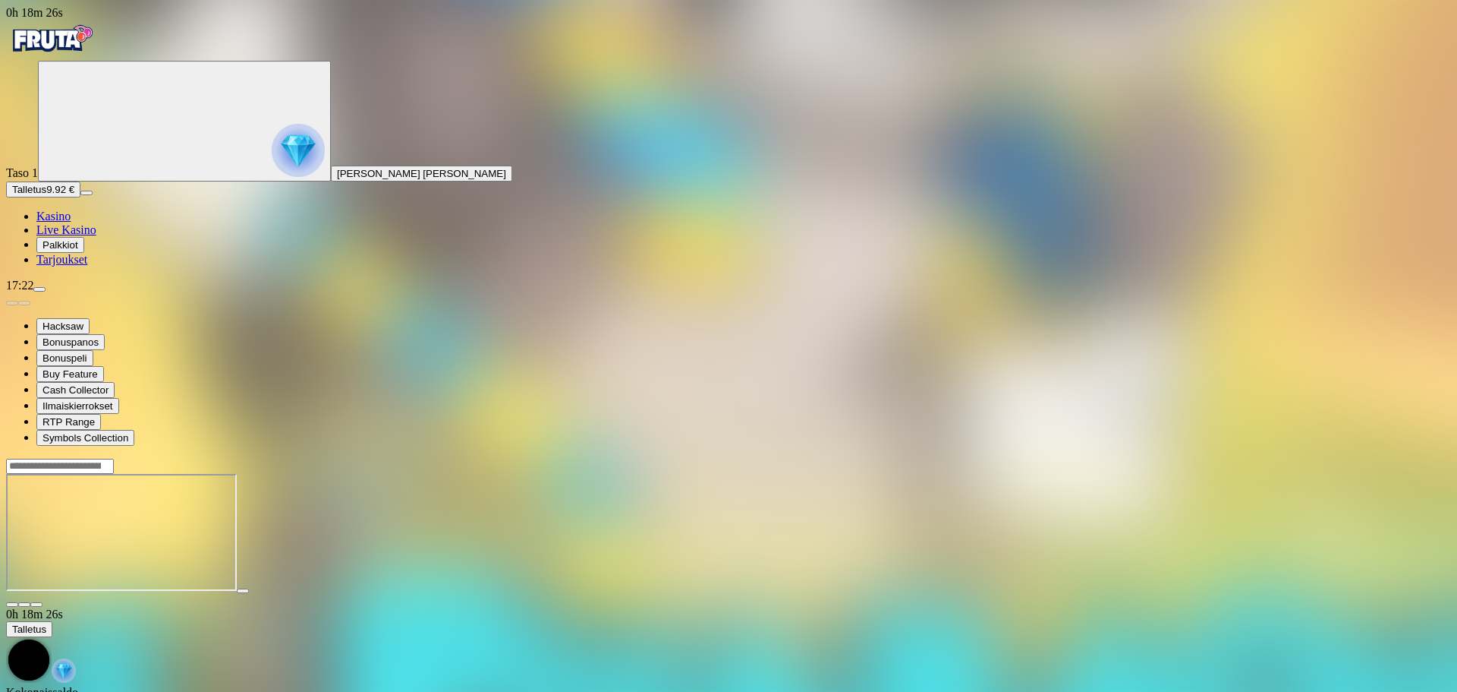
click at [36, 604] on span "fullscreen icon" at bounding box center [36, 604] width 0 height 0
click at [97, 53] on img "Primary" at bounding box center [51, 39] width 91 height 38
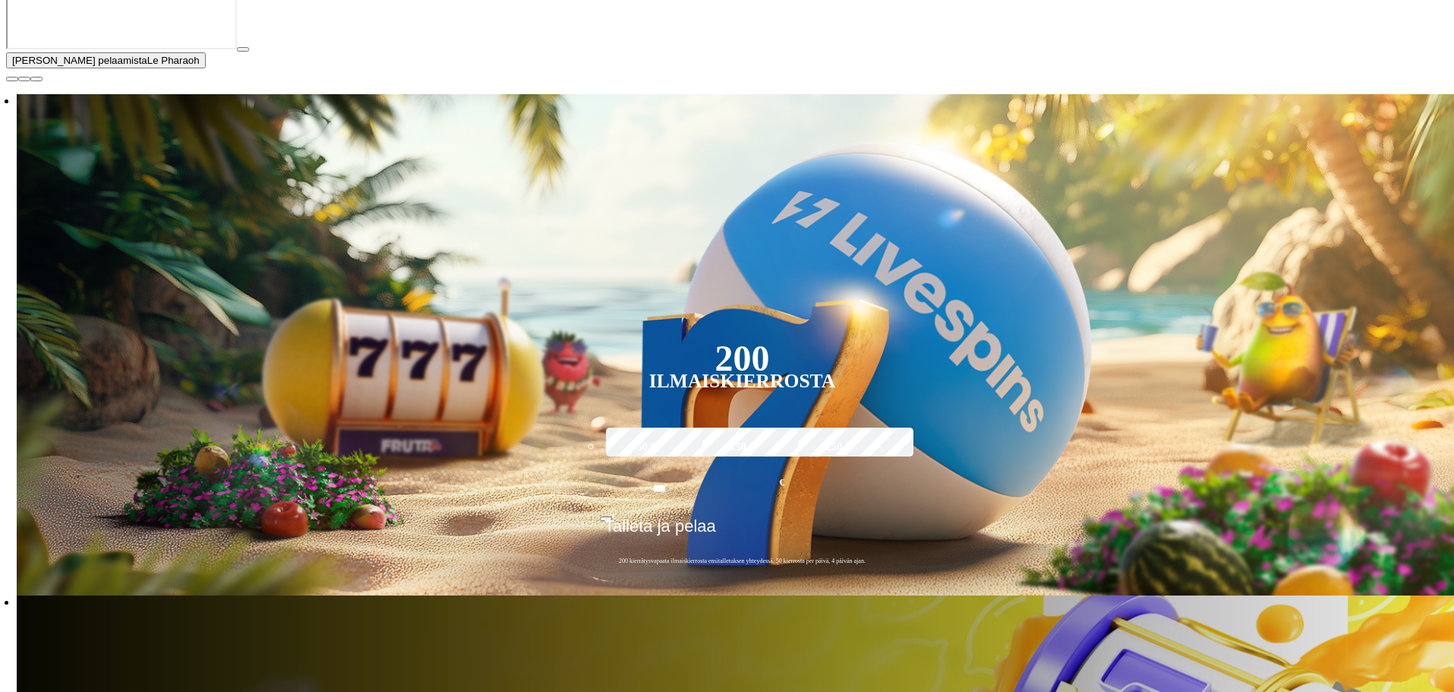
scroll to position [380, 0]
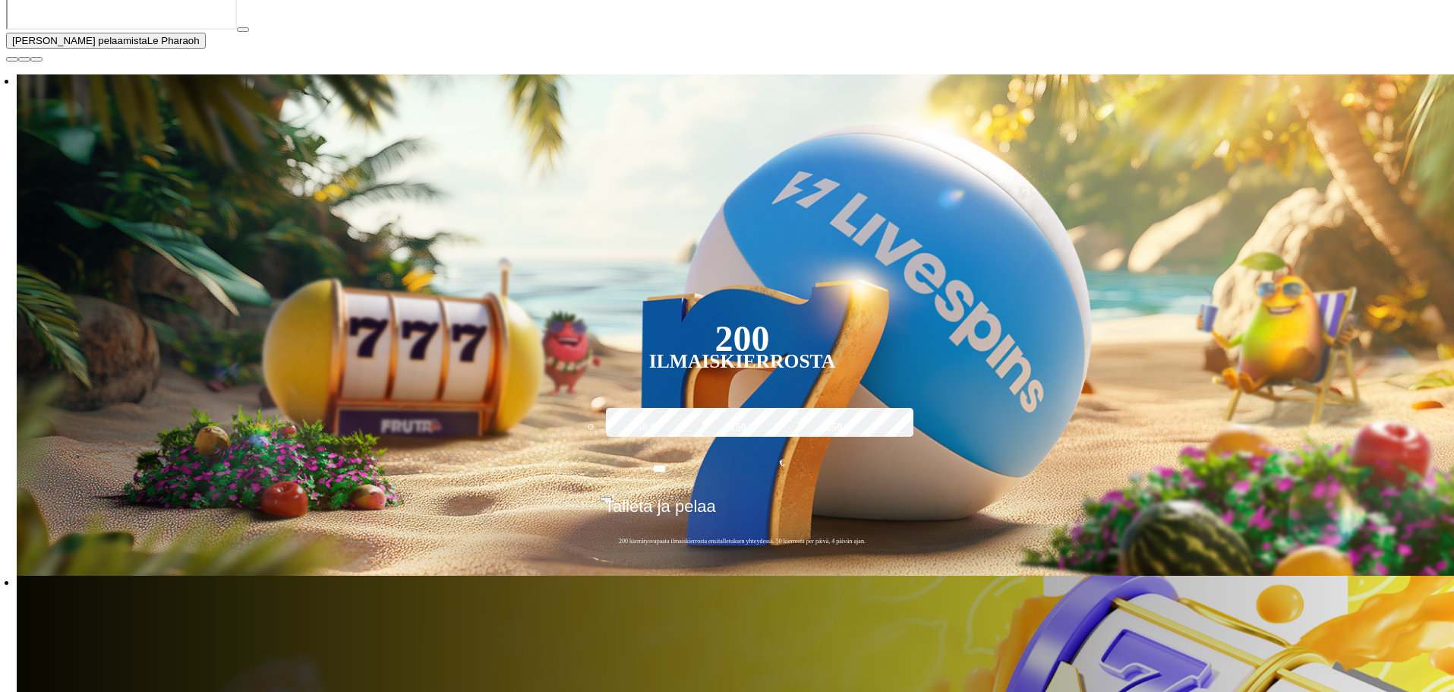
click at [12, 59] on span "close icon" at bounding box center [12, 59] width 0 height 0
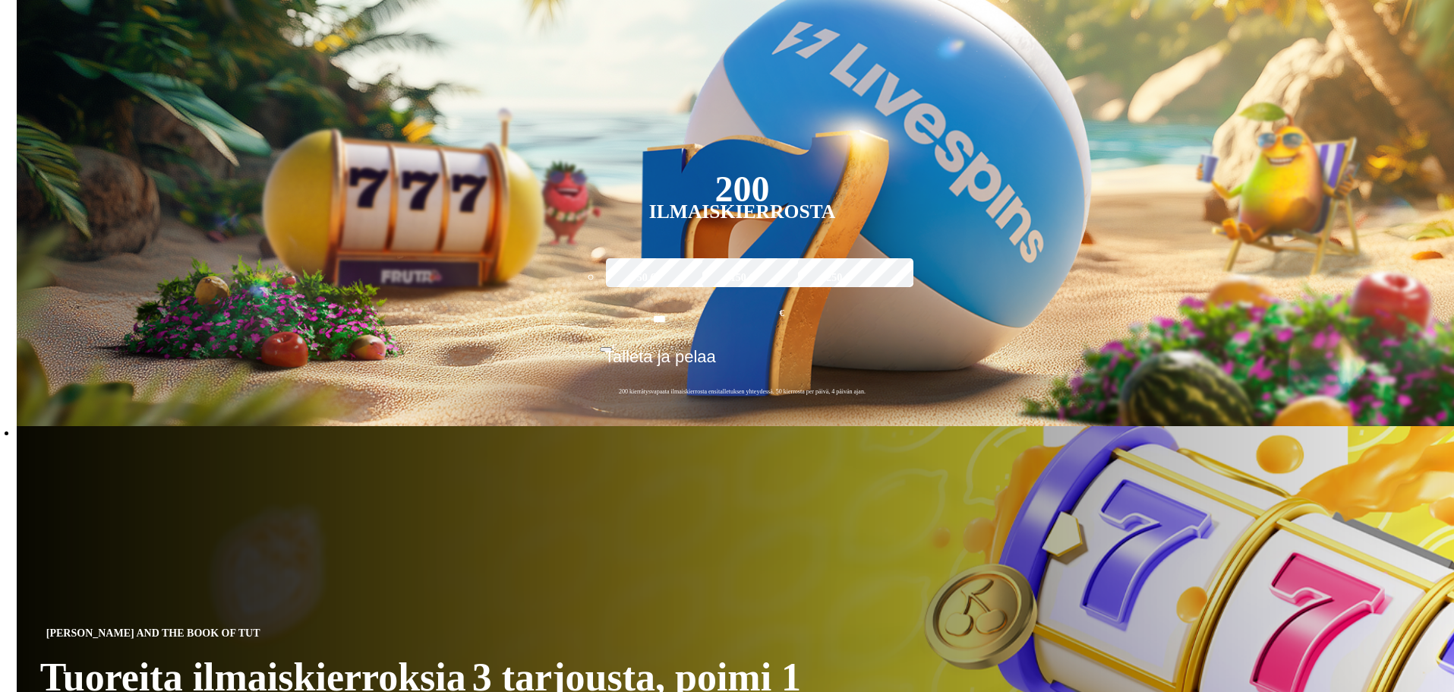
type input "*******"
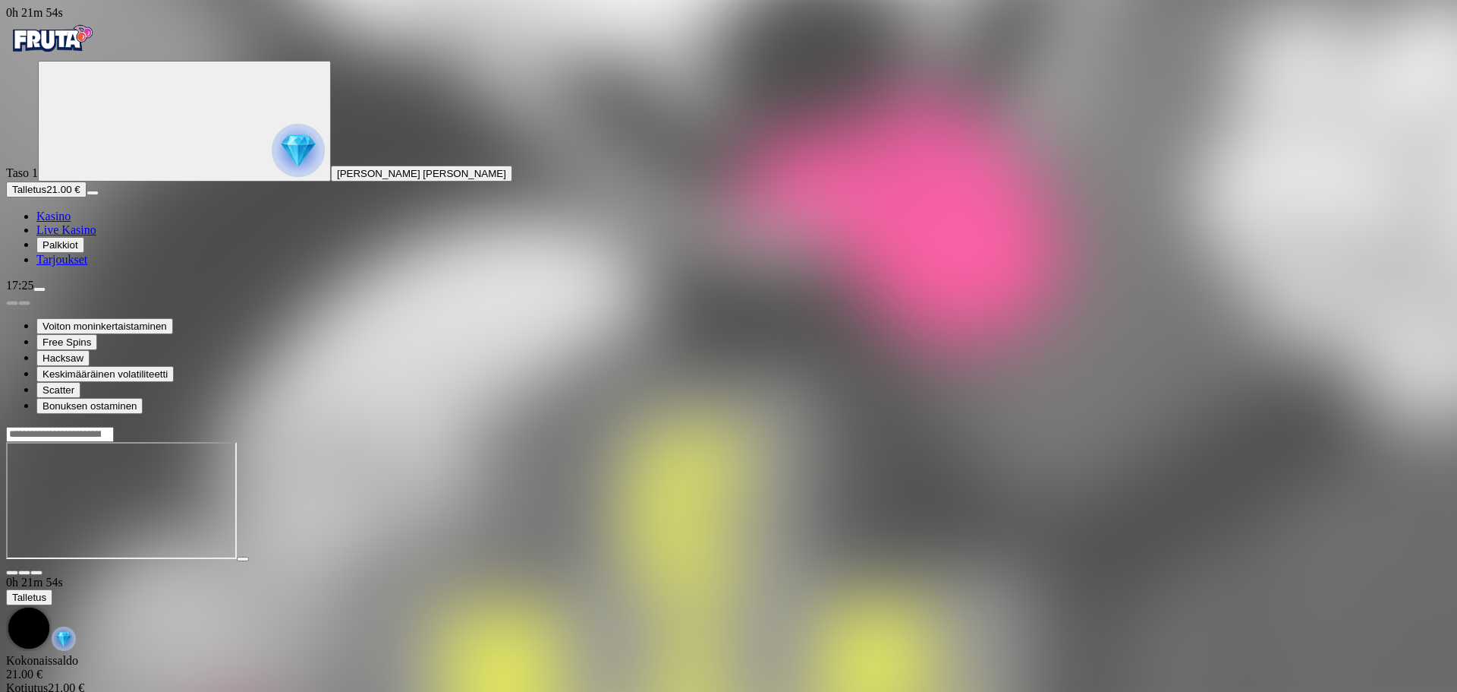
click at [43, 570] on button "button" at bounding box center [36, 572] width 12 height 5
click at [1050, 426] on div at bounding box center [728, 434] width 1445 height 16
click at [114, 427] on input "Search" at bounding box center [60, 434] width 108 height 15
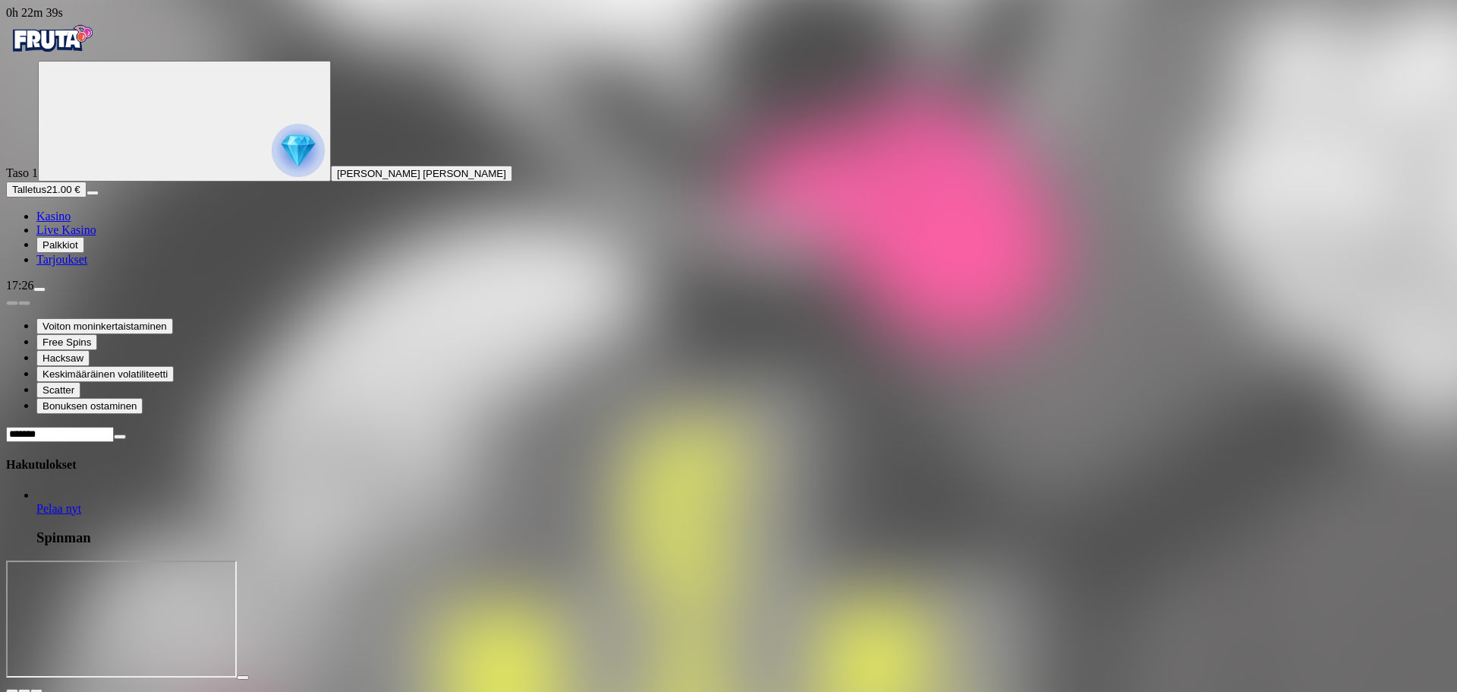
type input "*******"
click at [81, 502] on span "Pelaa nyt" at bounding box center [58, 508] width 45 height 13
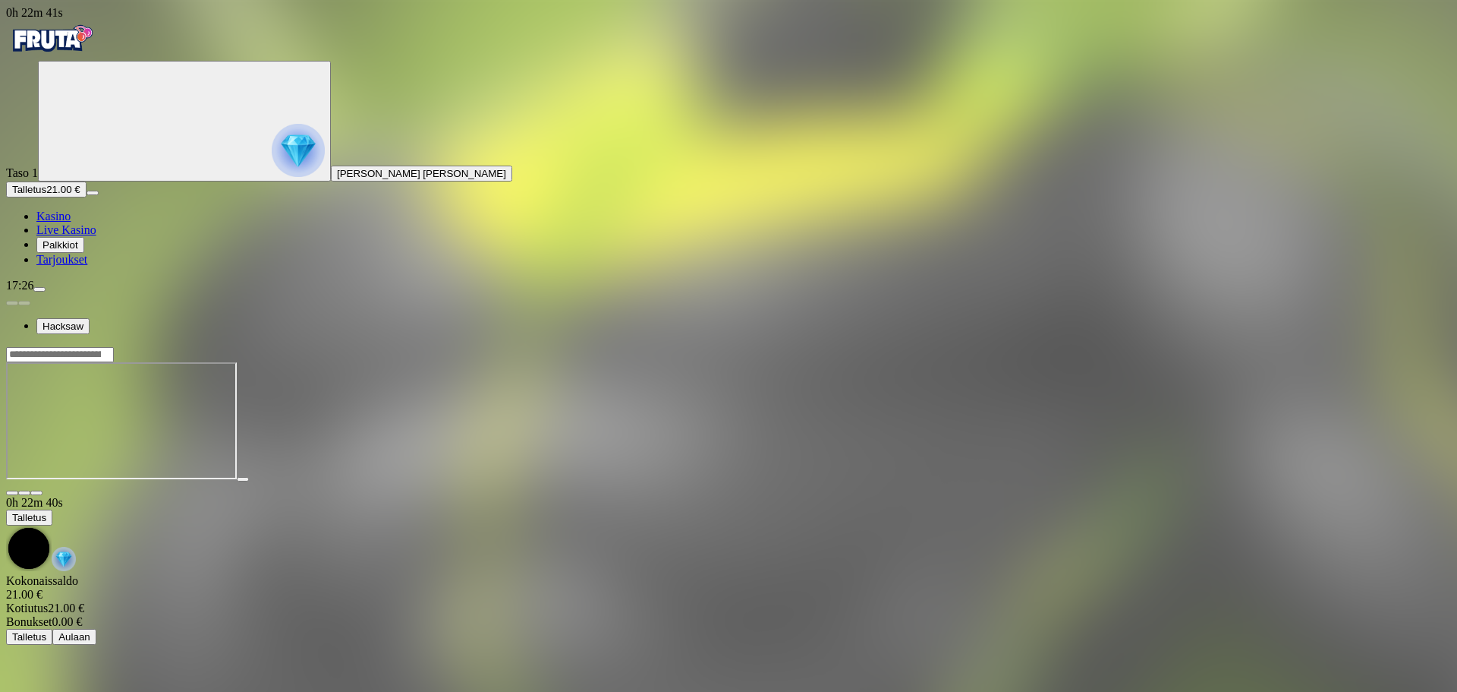
drag, startPoint x: 1339, startPoint y: 128, endPoint x: 1340, endPoint y: 222, distance: 94.1
click at [36, 493] on span "fullscreen icon" at bounding box center [36, 493] width 0 height 0
drag, startPoint x: 1092, startPoint y: 17, endPoint x: 1104, endPoint y: 20, distance: 12.0
click at [1094, 346] on header at bounding box center [728, 354] width 1445 height 16
click at [1104, 346] on div at bounding box center [728, 354] width 1445 height 16
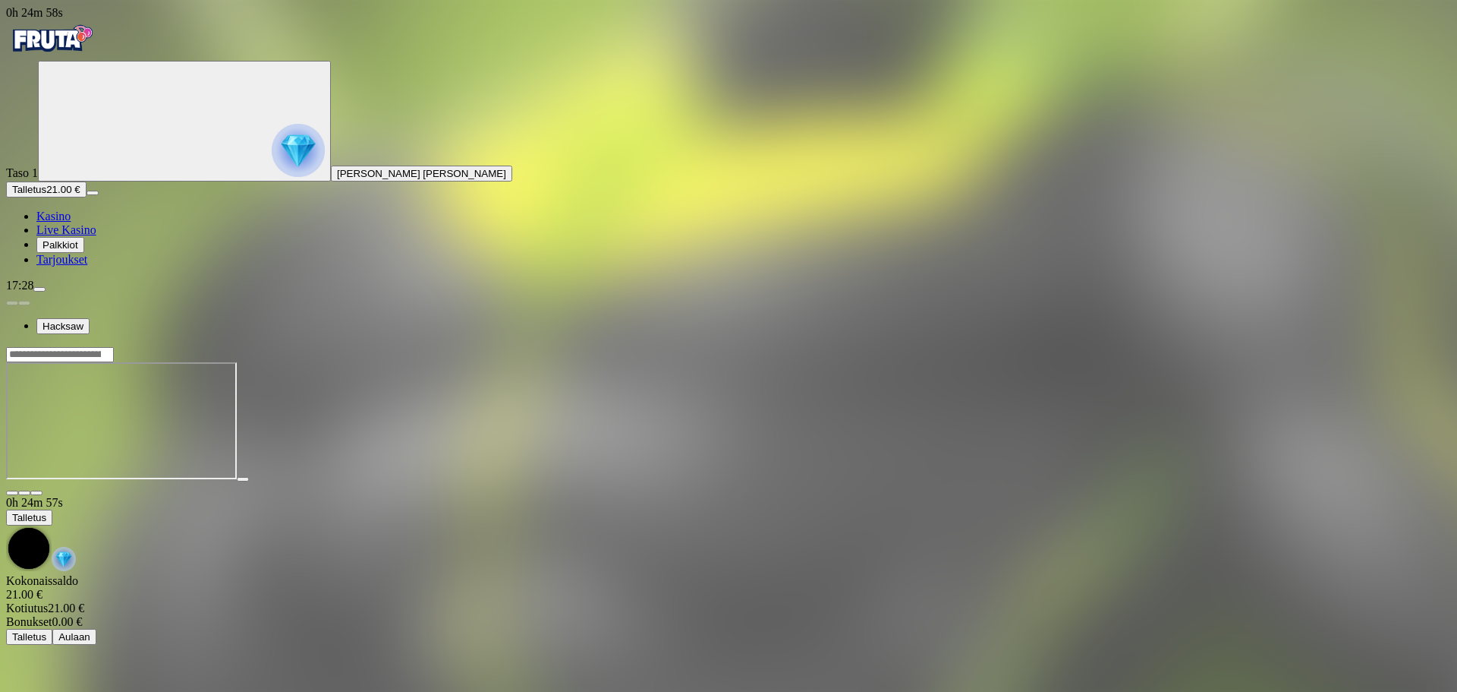
click at [114, 347] on input "Search" at bounding box center [60, 354] width 108 height 15
click at [97, 49] on img "Primary" at bounding box center [51, 39] width 91 height 38
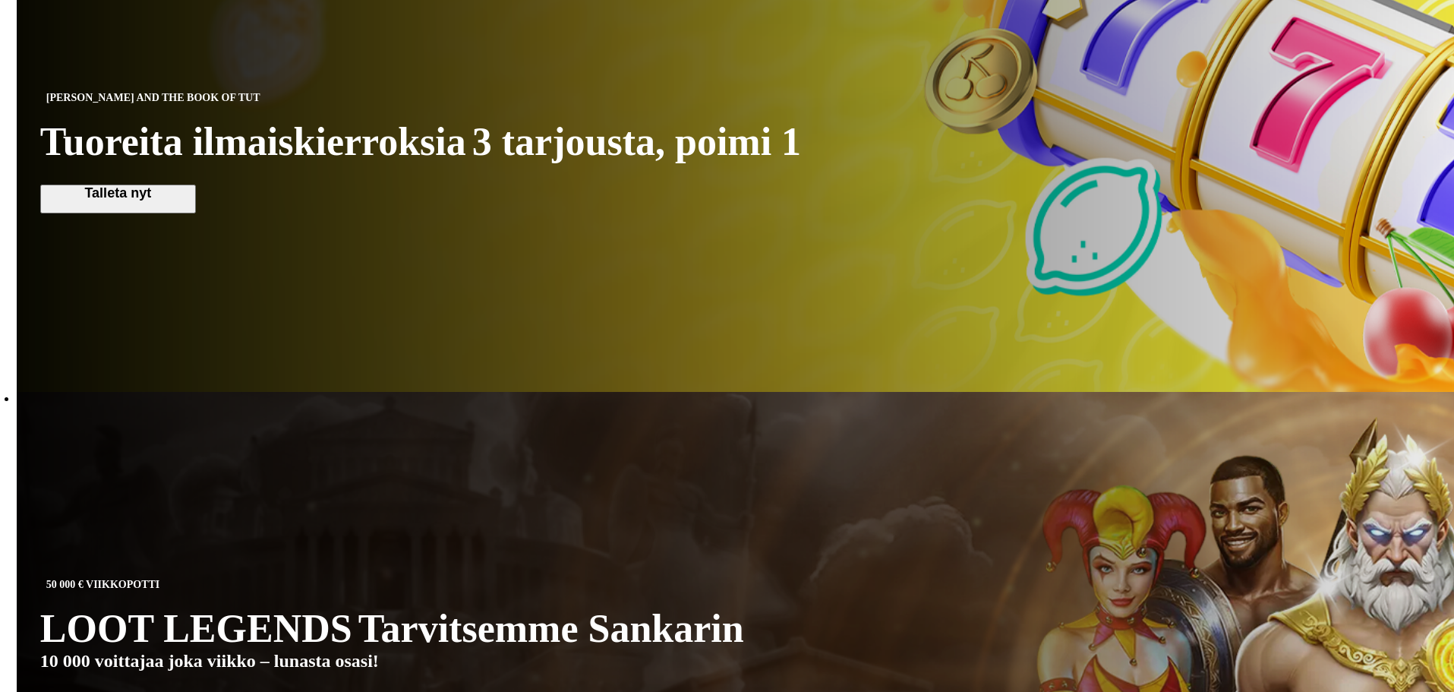
scroll to position [1063, 0]
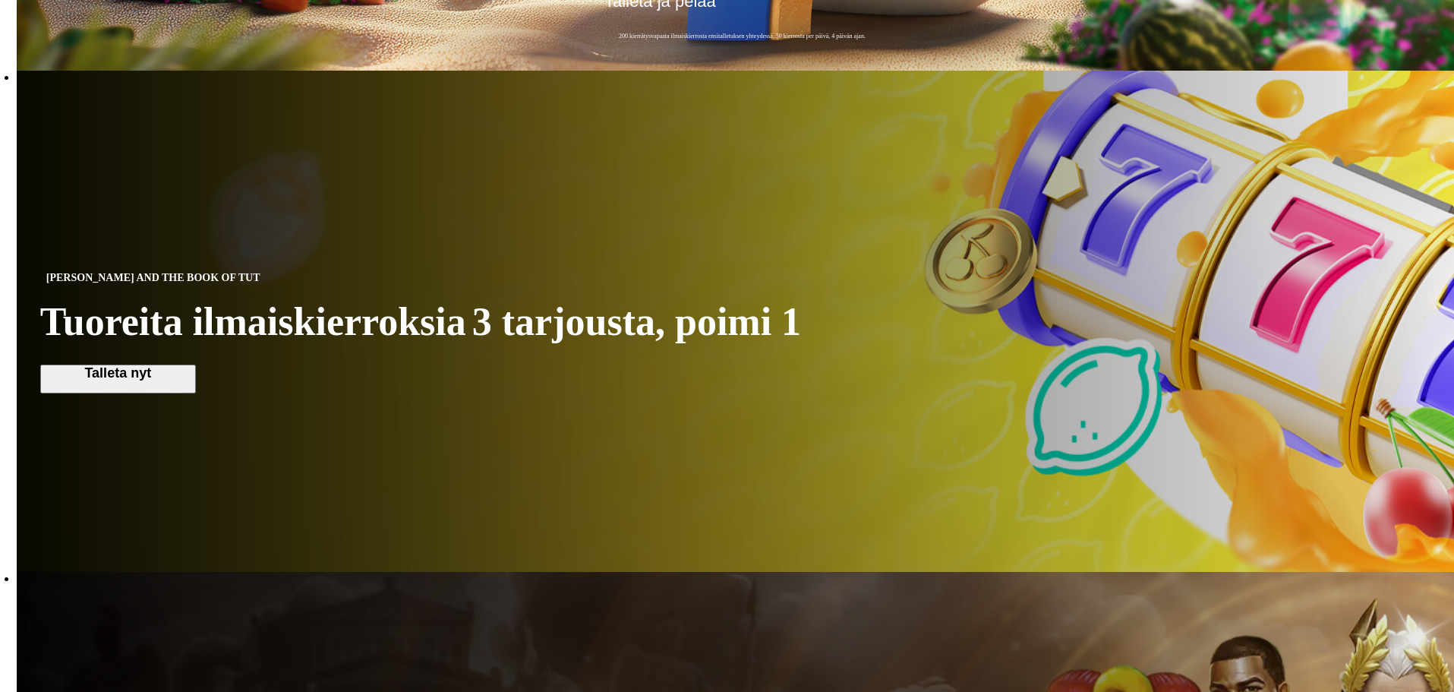
scroll to position [683, 0]
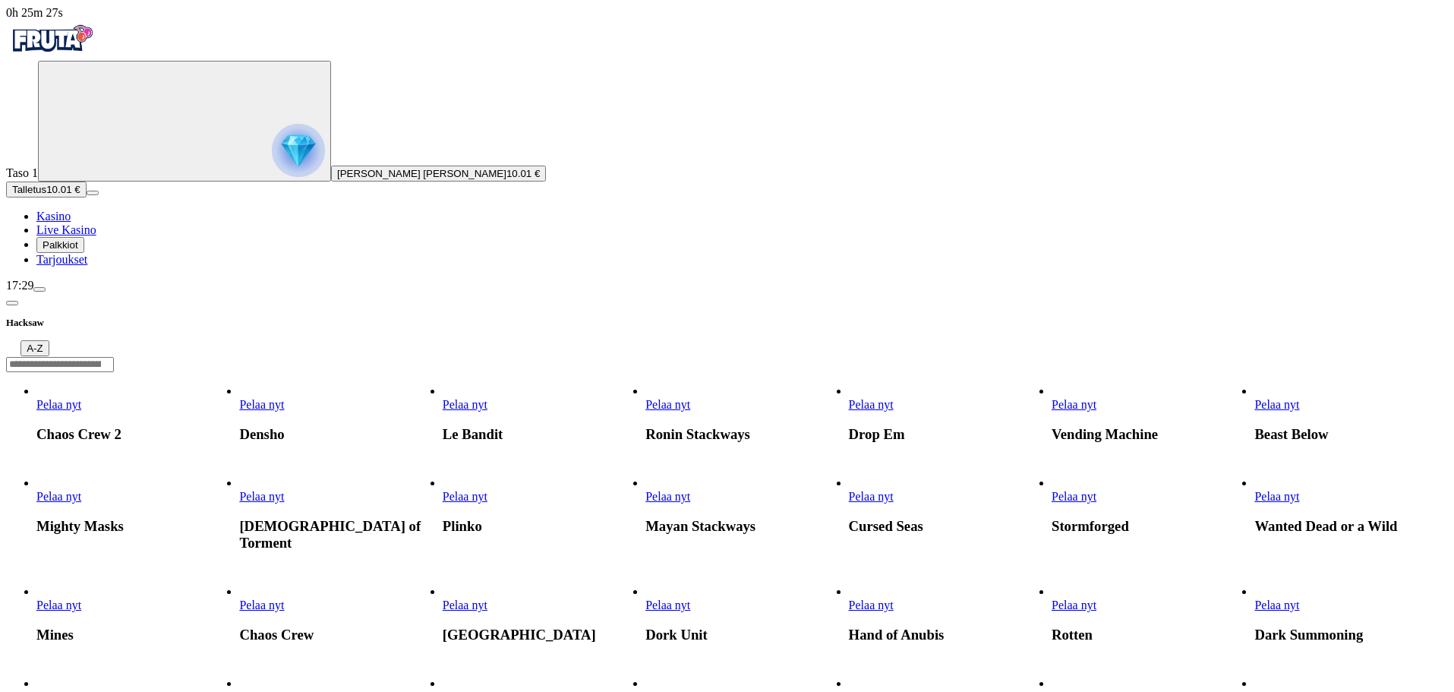
click at [690, 398] on span "Pelaa nyt" at bounding box center [667, 404] width 45 height 13
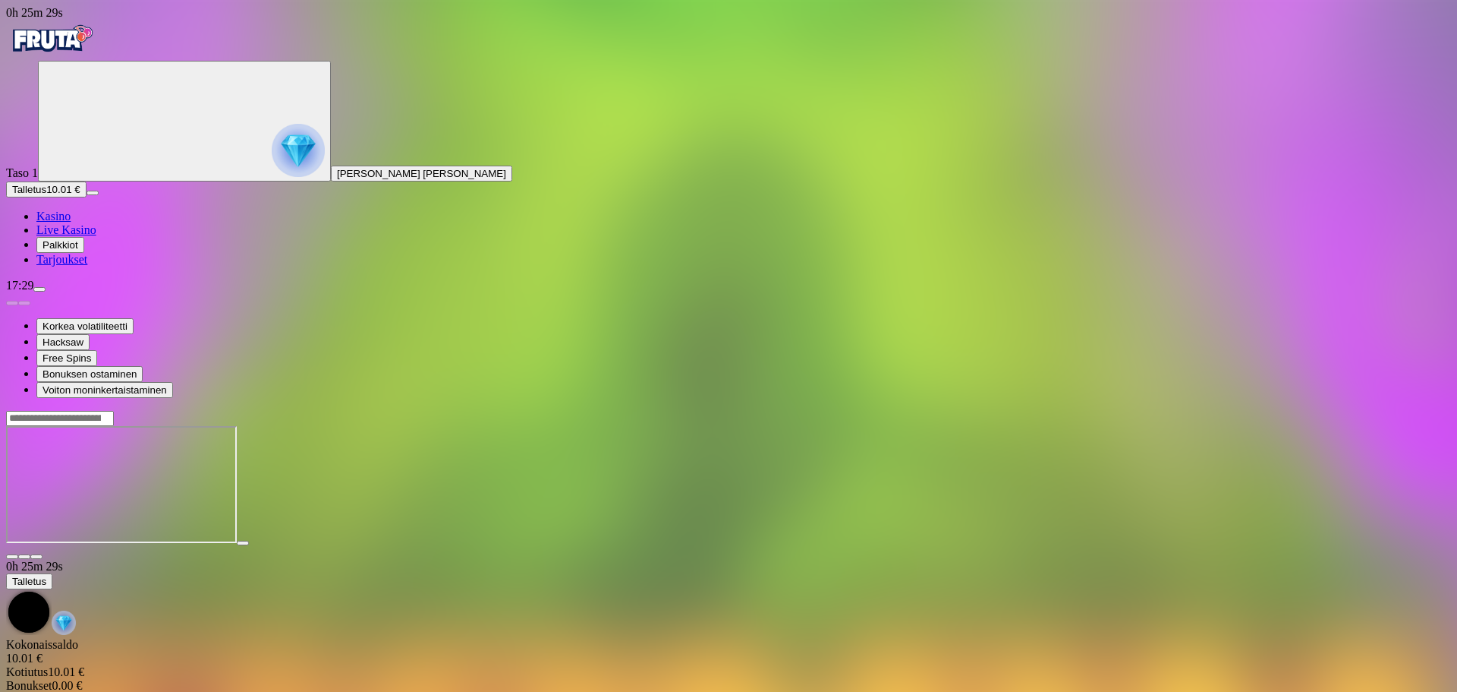
click at [36, 556] on span "fullscreen icon" at bounding box center [36, 556] width 0 height 0
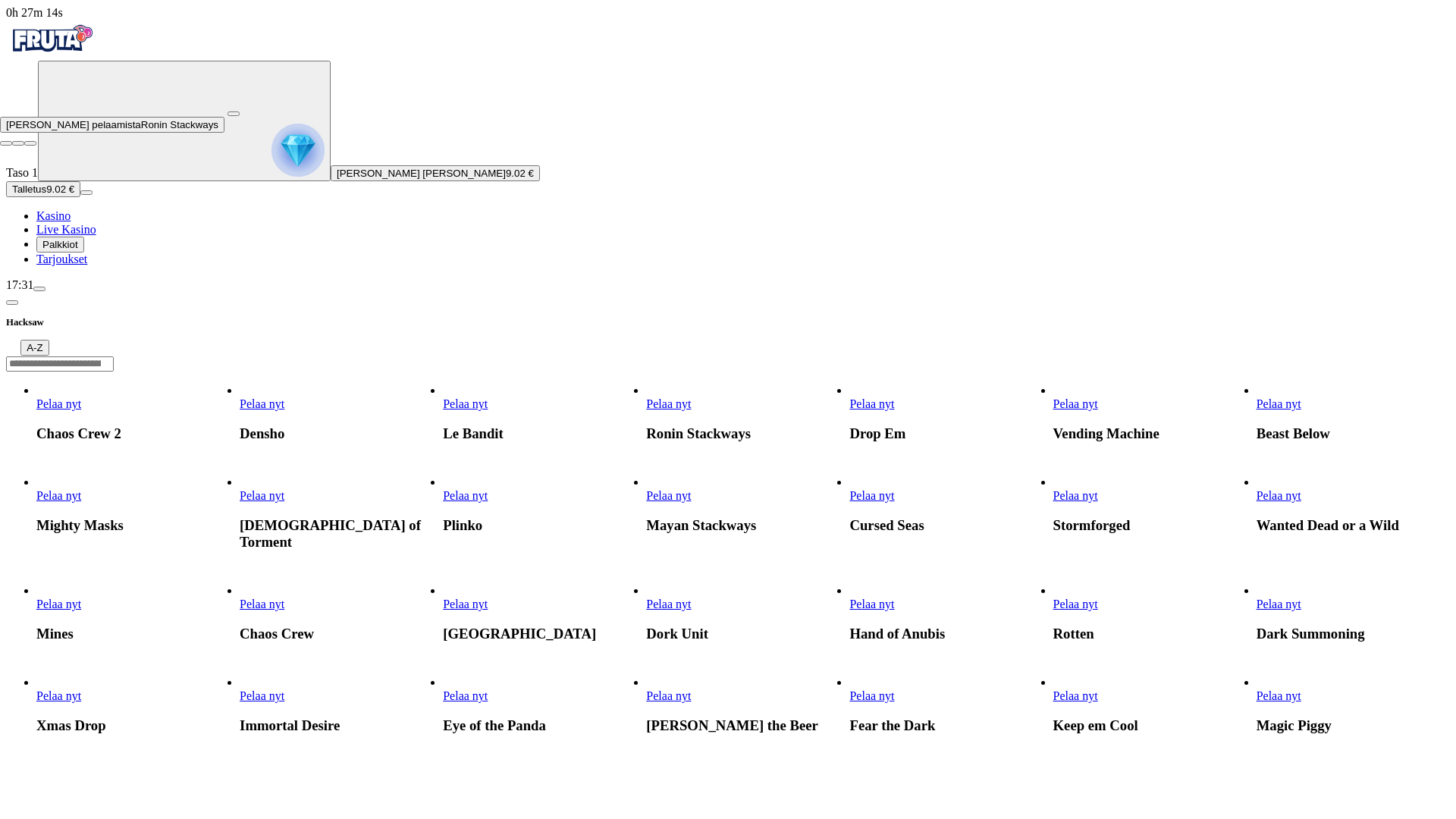
scroll to position [682, 0]
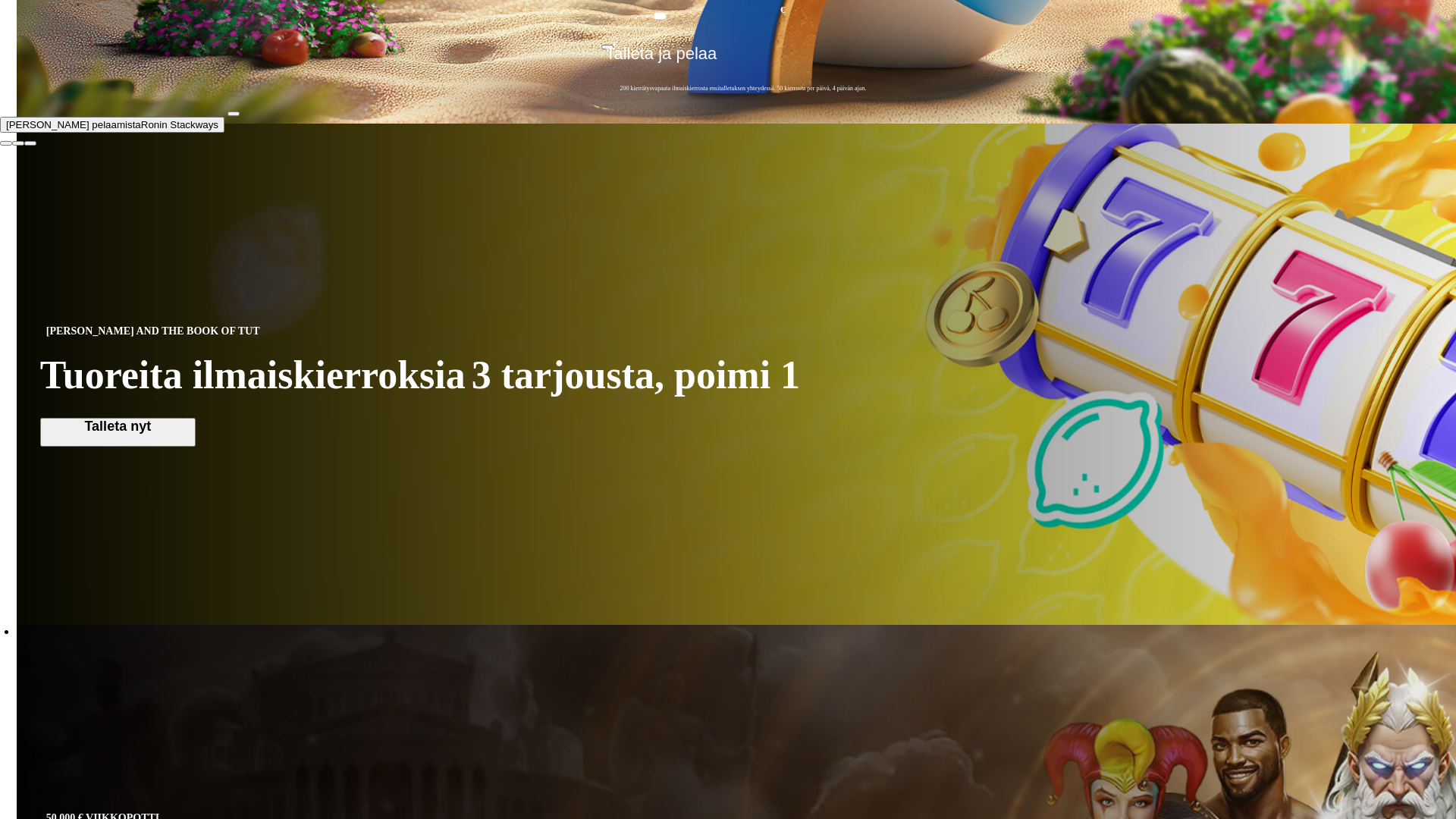
click at [240, 116] on button "button" at bounding box center [234, 114] width 12 height 5
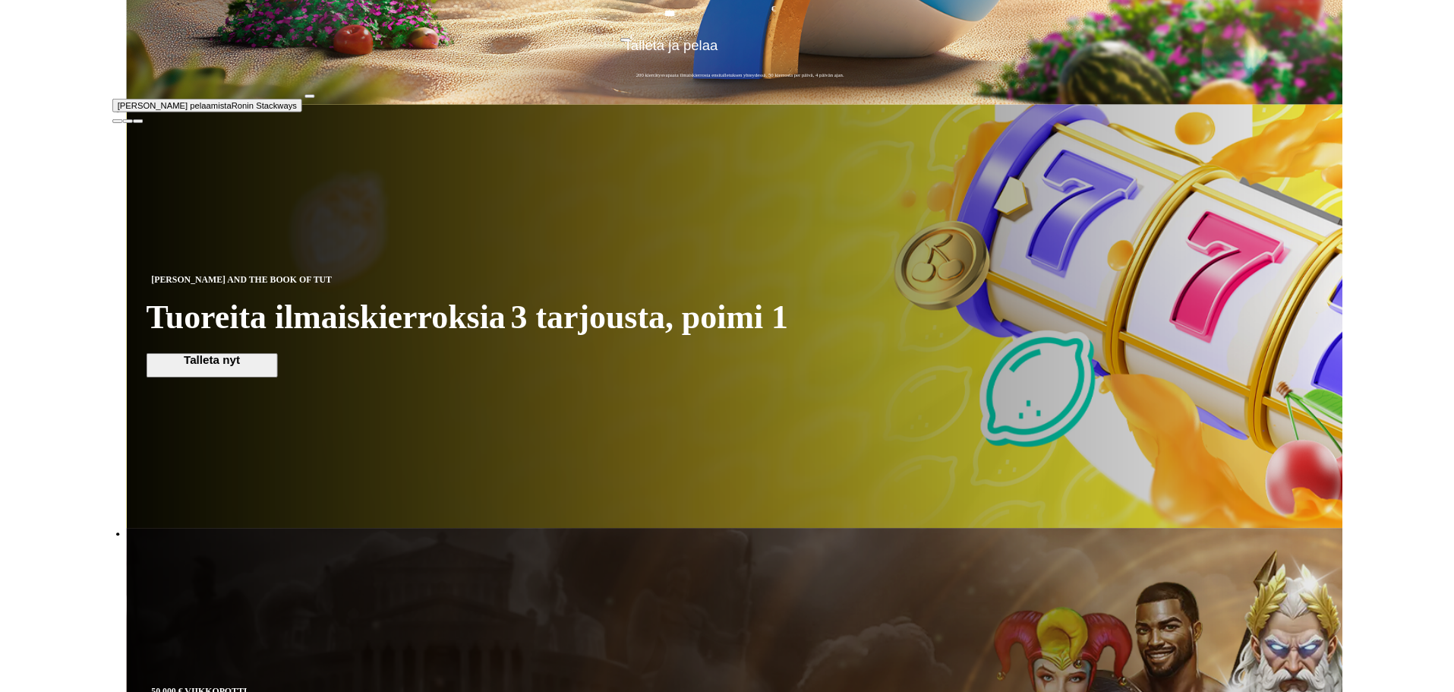
scroll to position [0, 0]
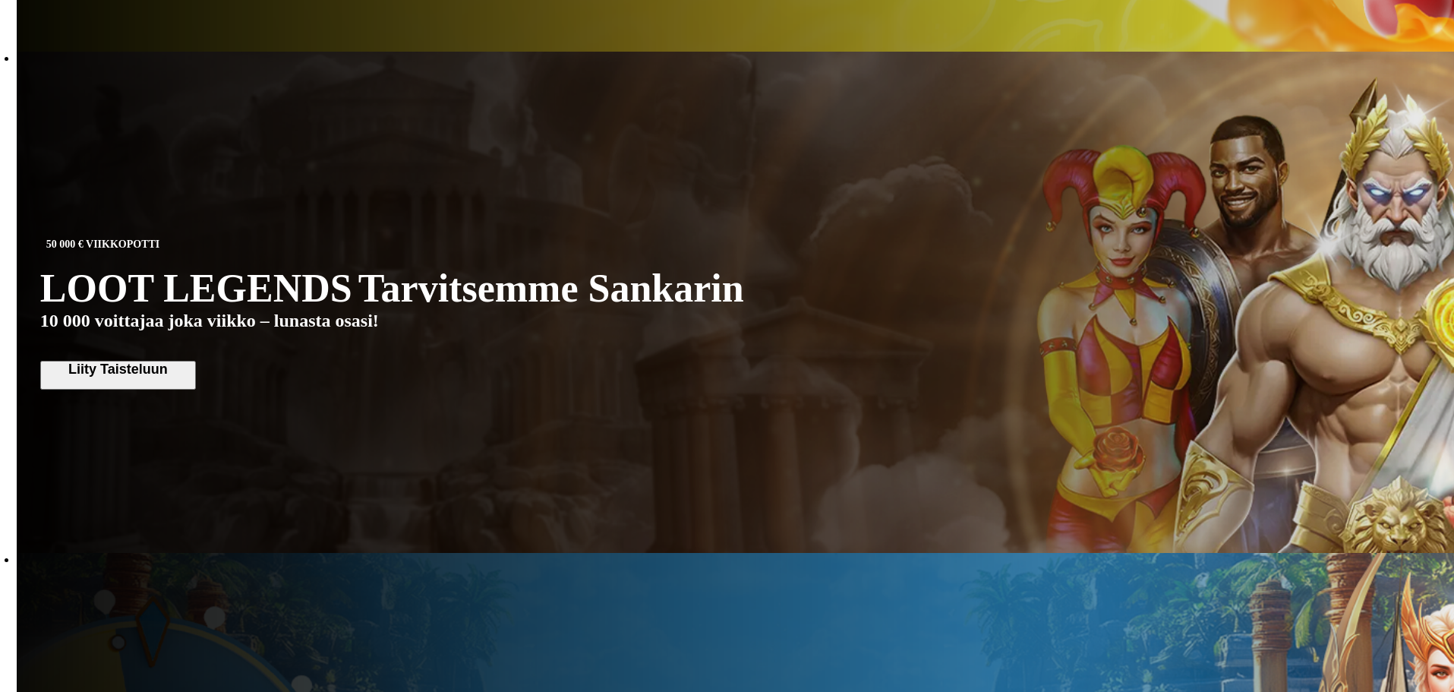
scroll to position [1139, 0]
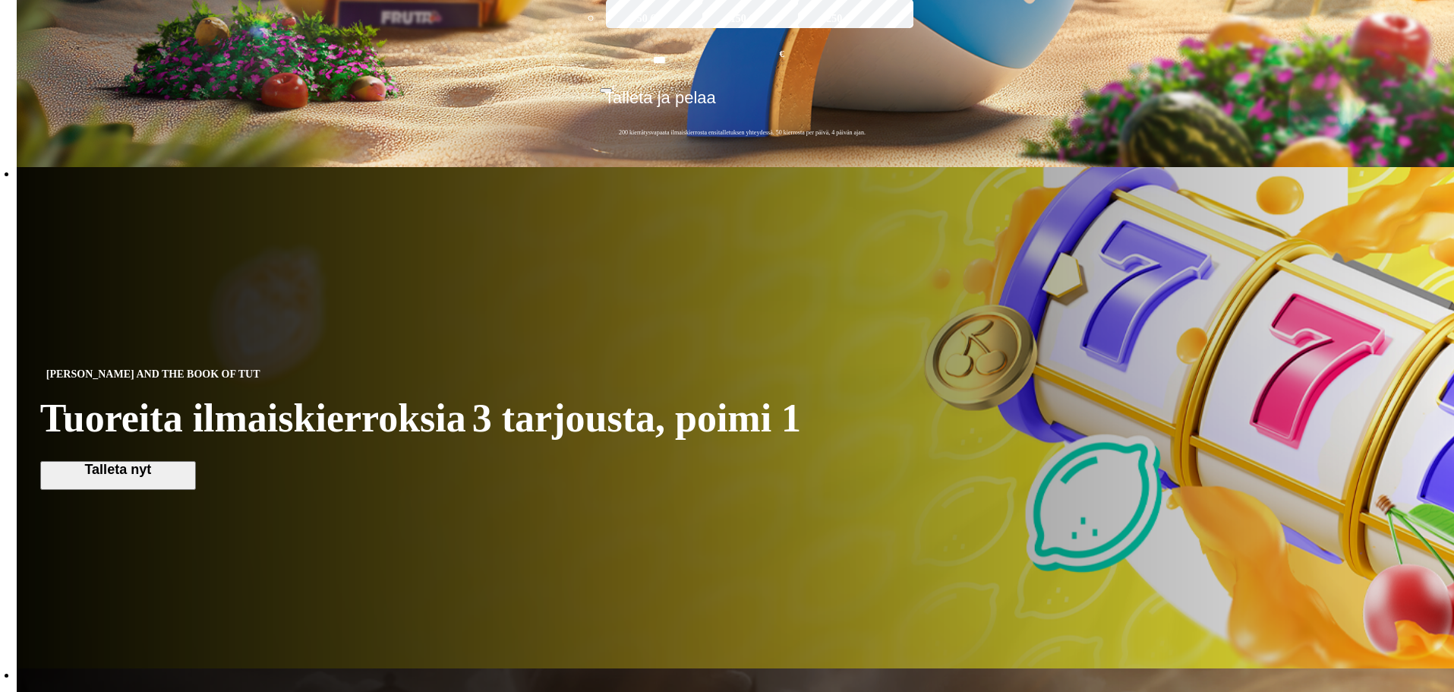
scroll to position [683, 0]
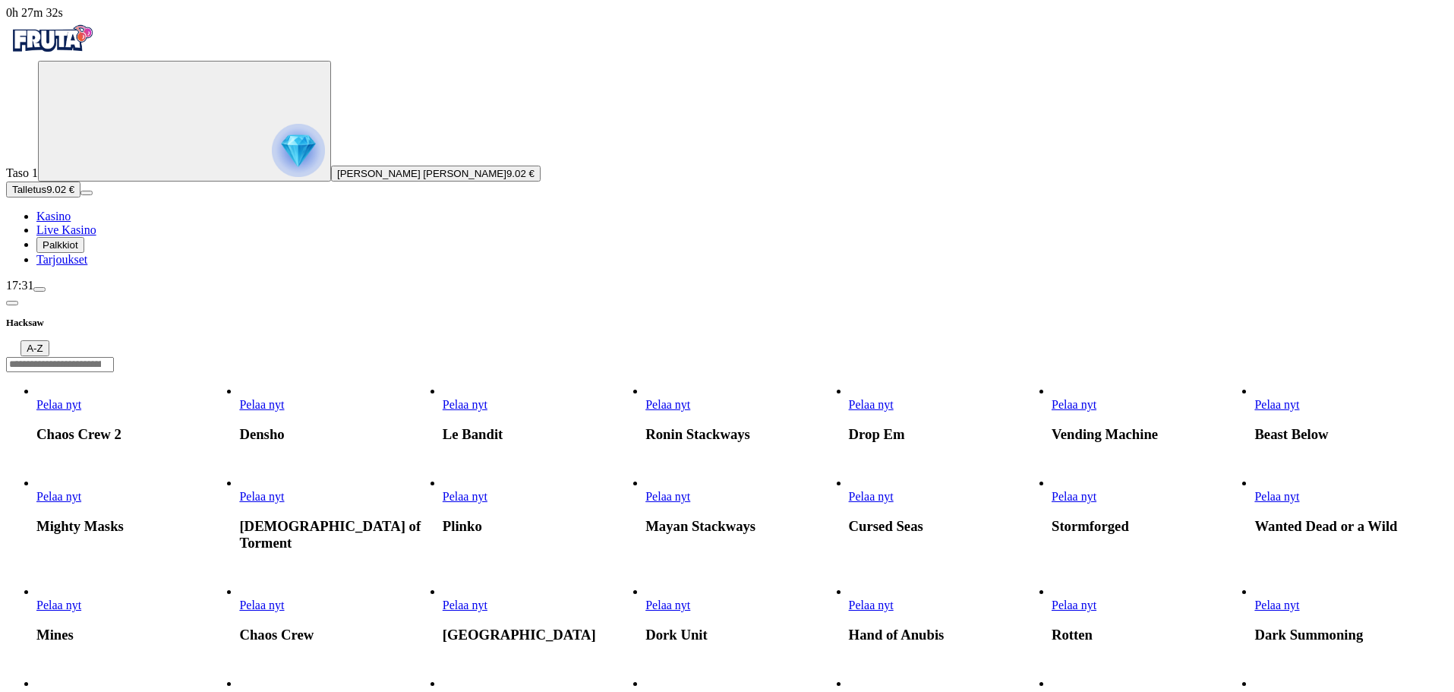
click at [1299, 398] on span "Pelaa nyt" at bounding box center [1276, 404] width 45 height 13
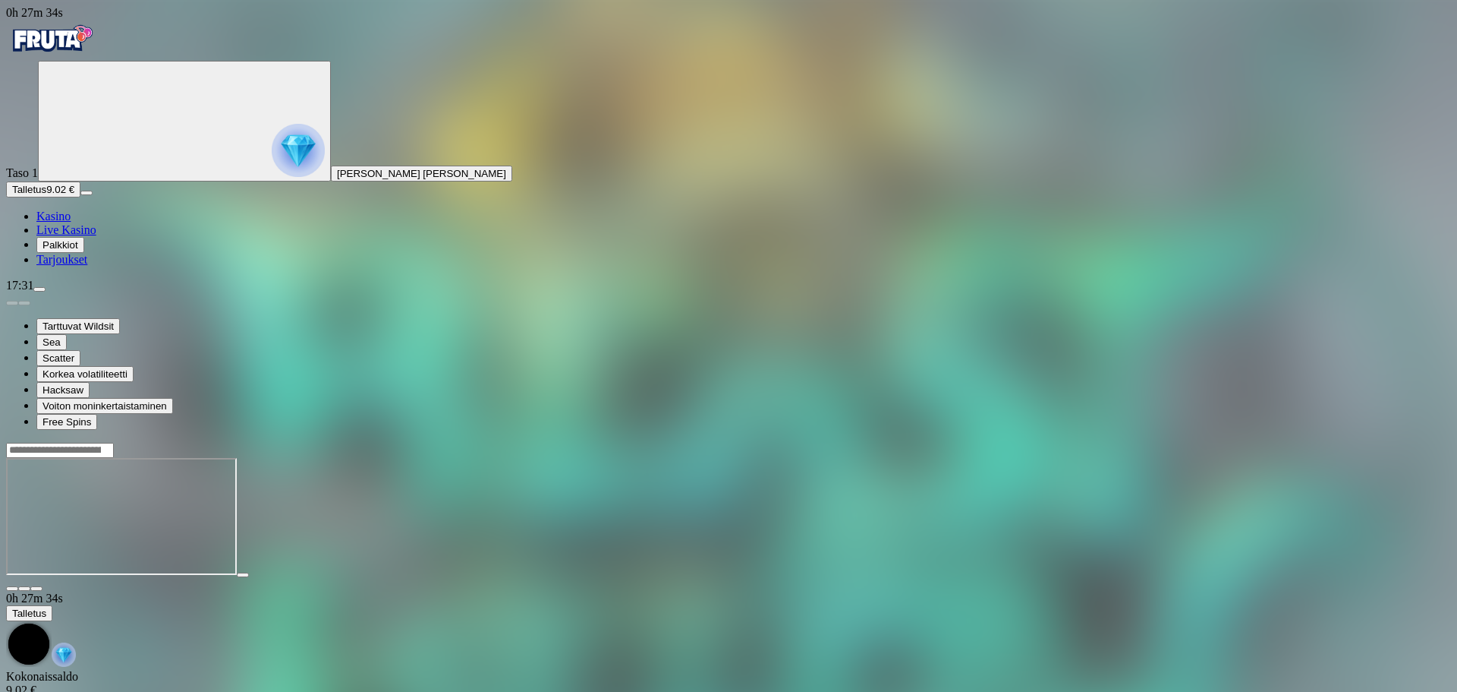
click at [36, 588] on span "fullscreen icon" at bounding box center [36, 588] width 0 height 0
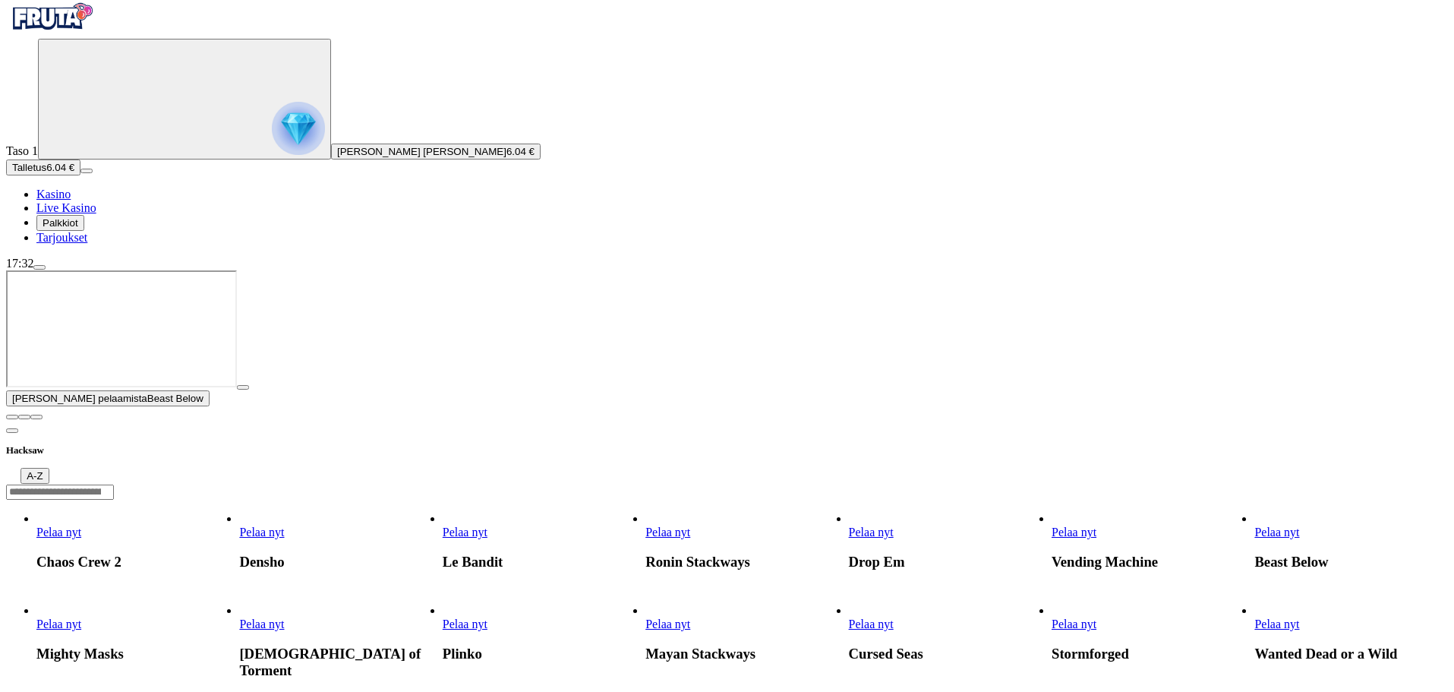
scroll to position [76, 0]
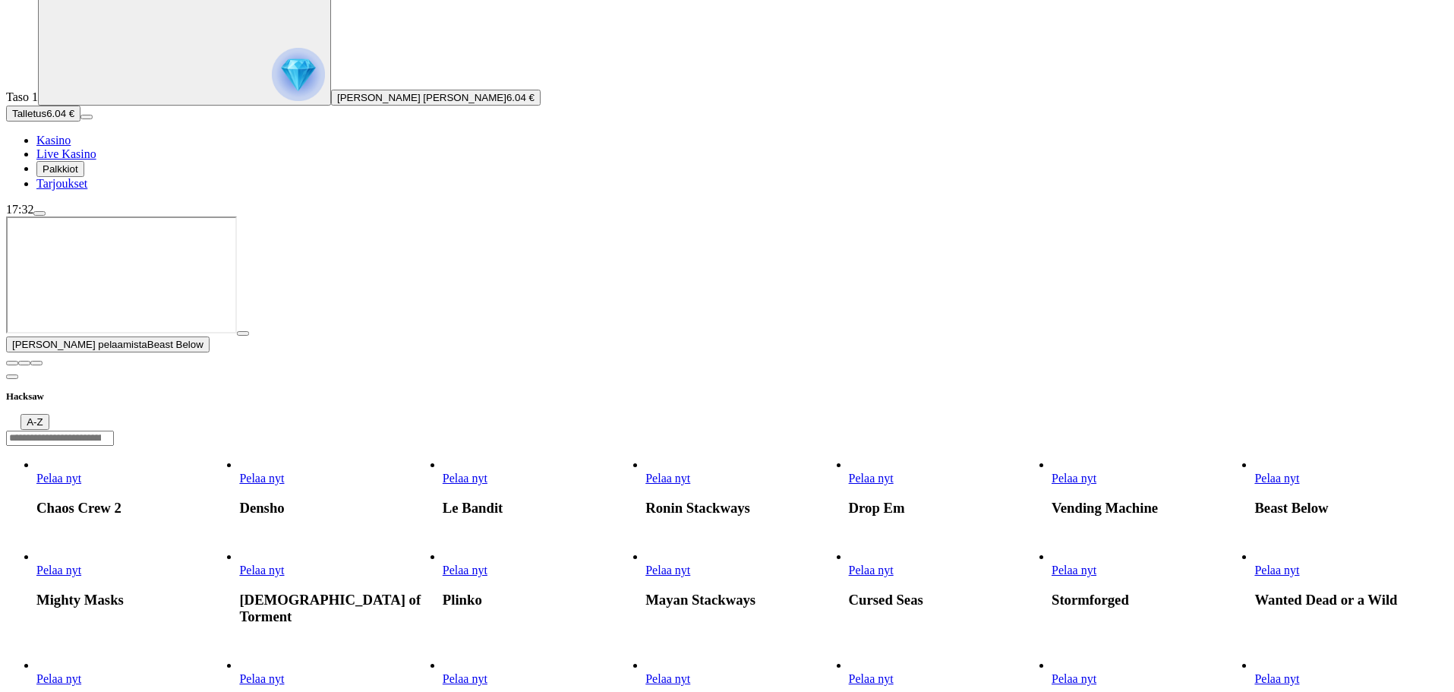
click at [12, 363] on span "close icon" at bounding box center [12, 363] width 0 height 0
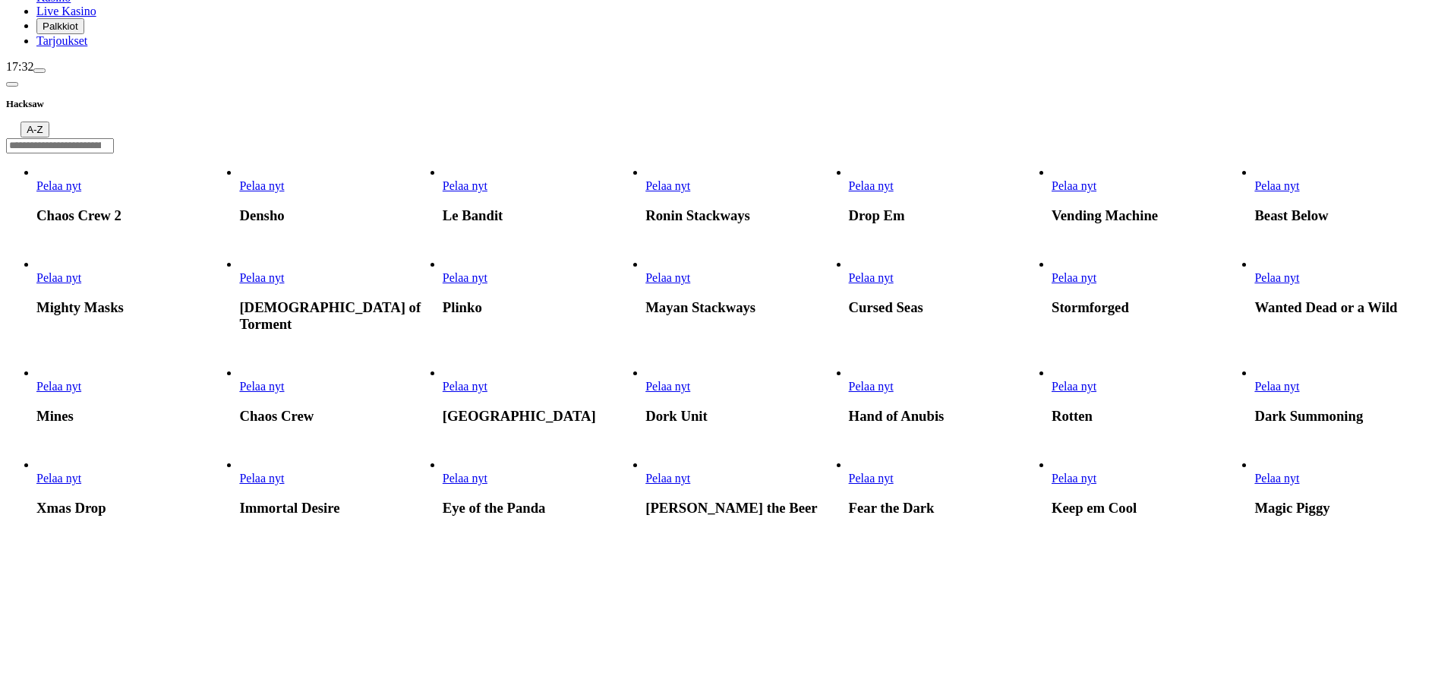
scroll to position [228, 0]
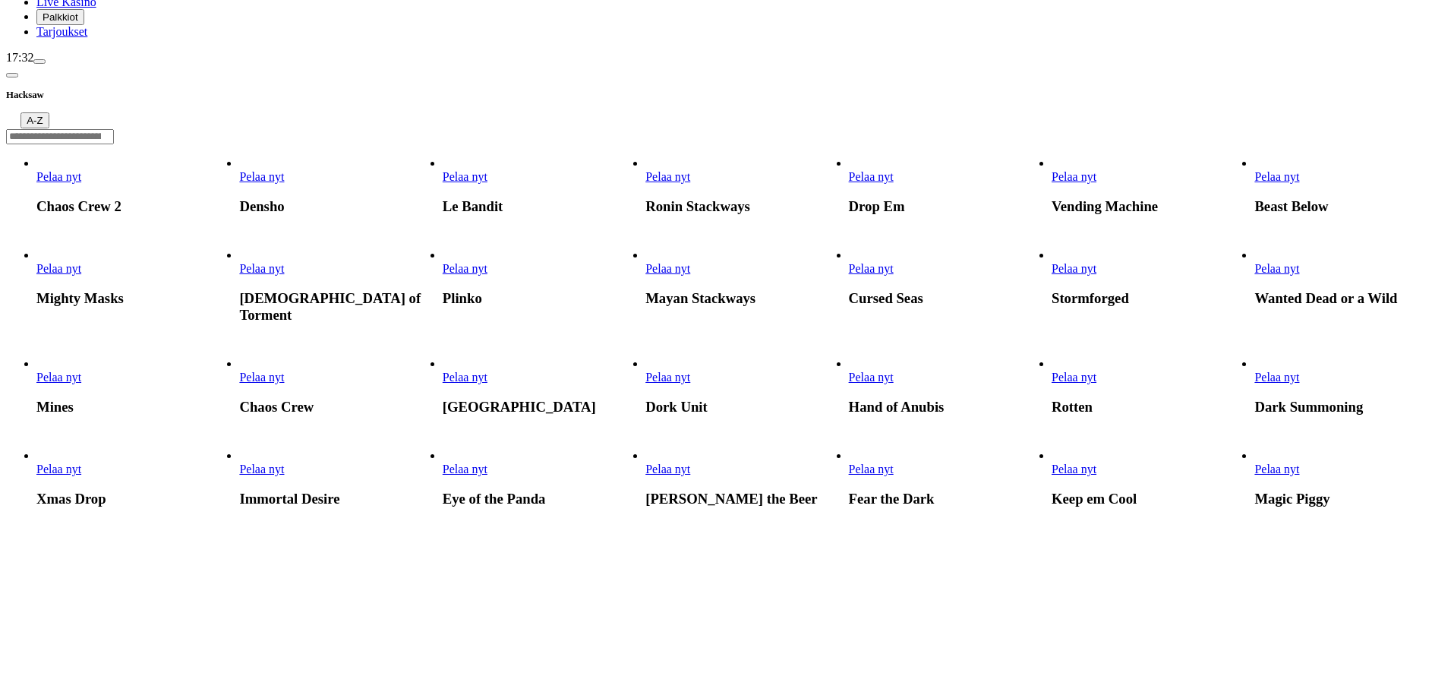
click at [1096, 262] on link "Pelaa nyt" at bounding box center [1073, 268] width 45 height 13
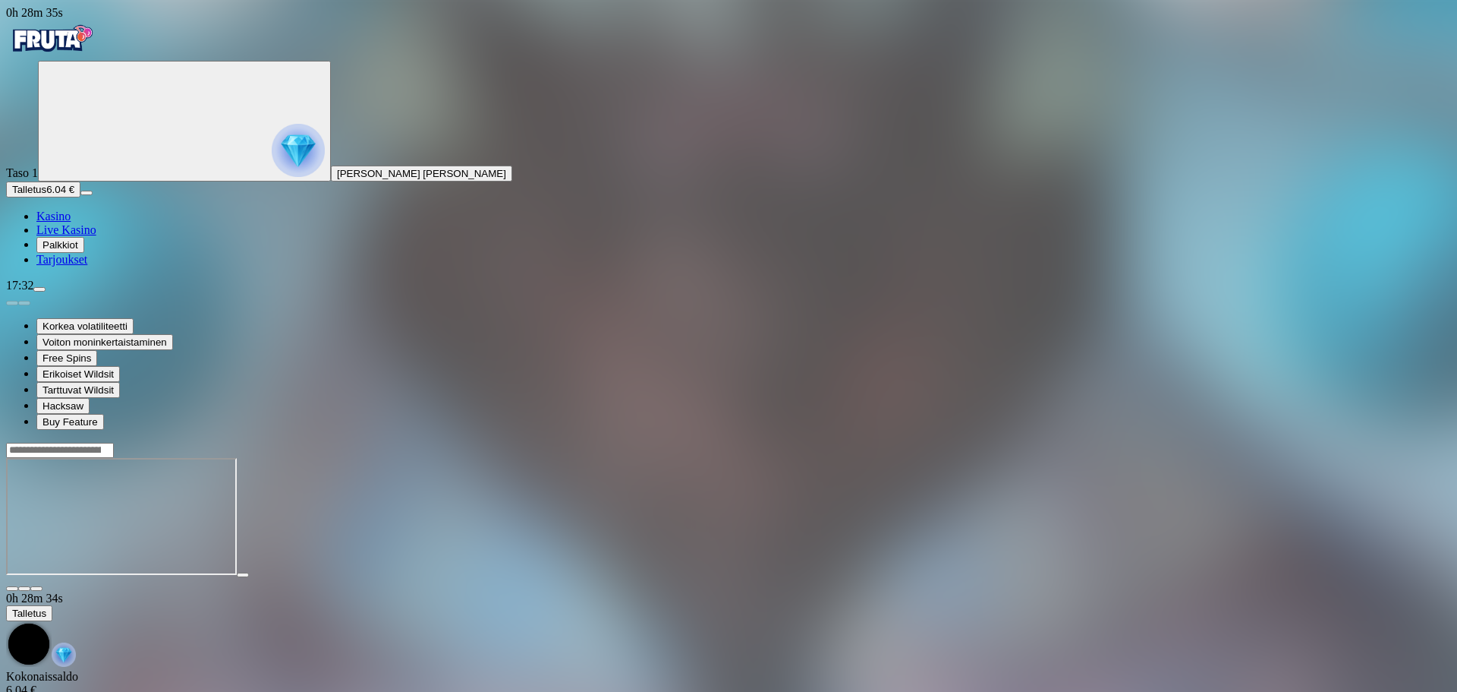
click at [12, 588] on span "close icon" at bounding box center [12, 588] width 0 height 0
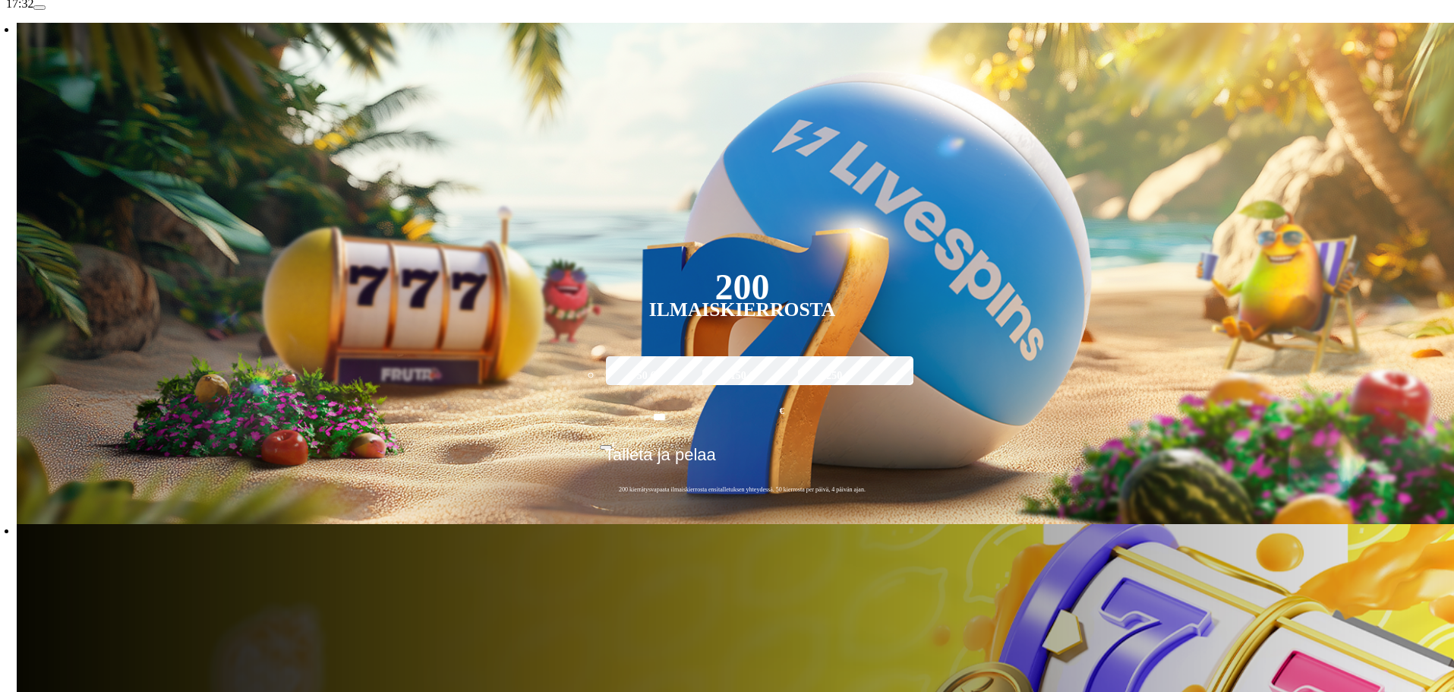
scroll to position [228, 0]
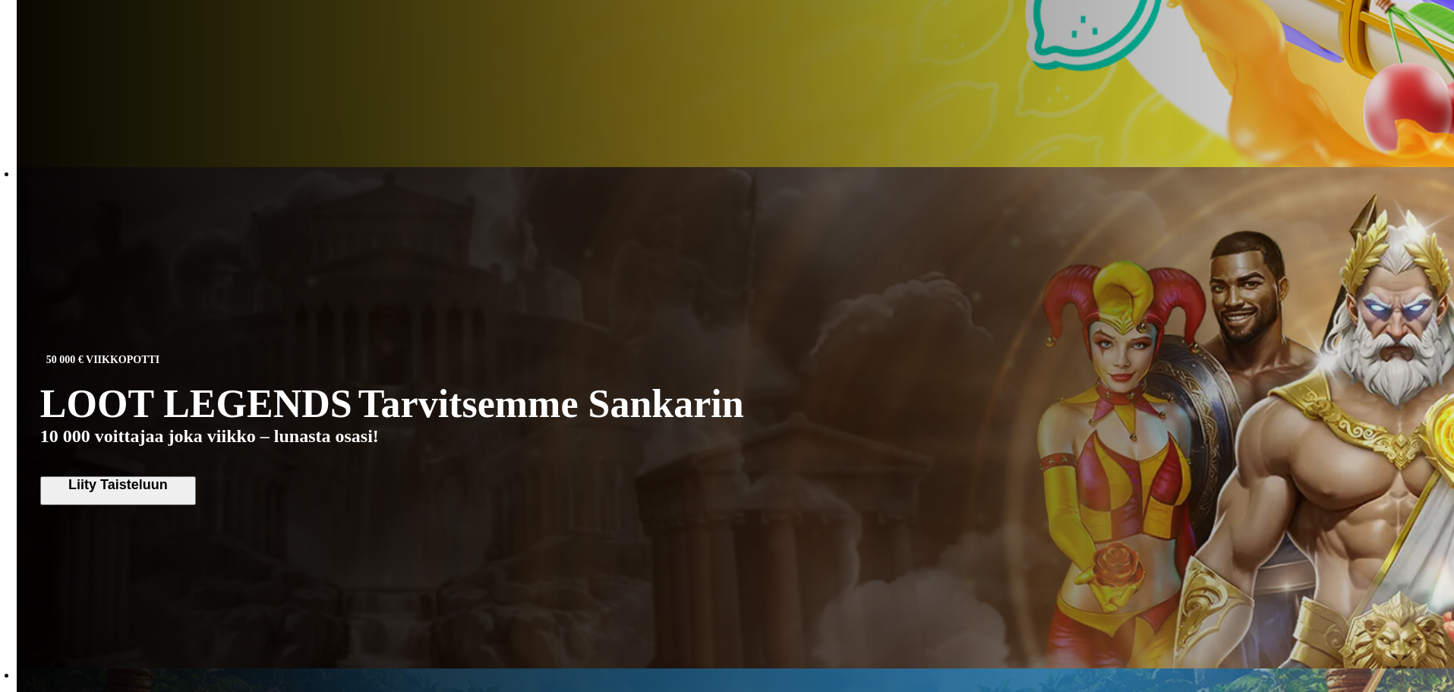
scroll to position [1139, 0]
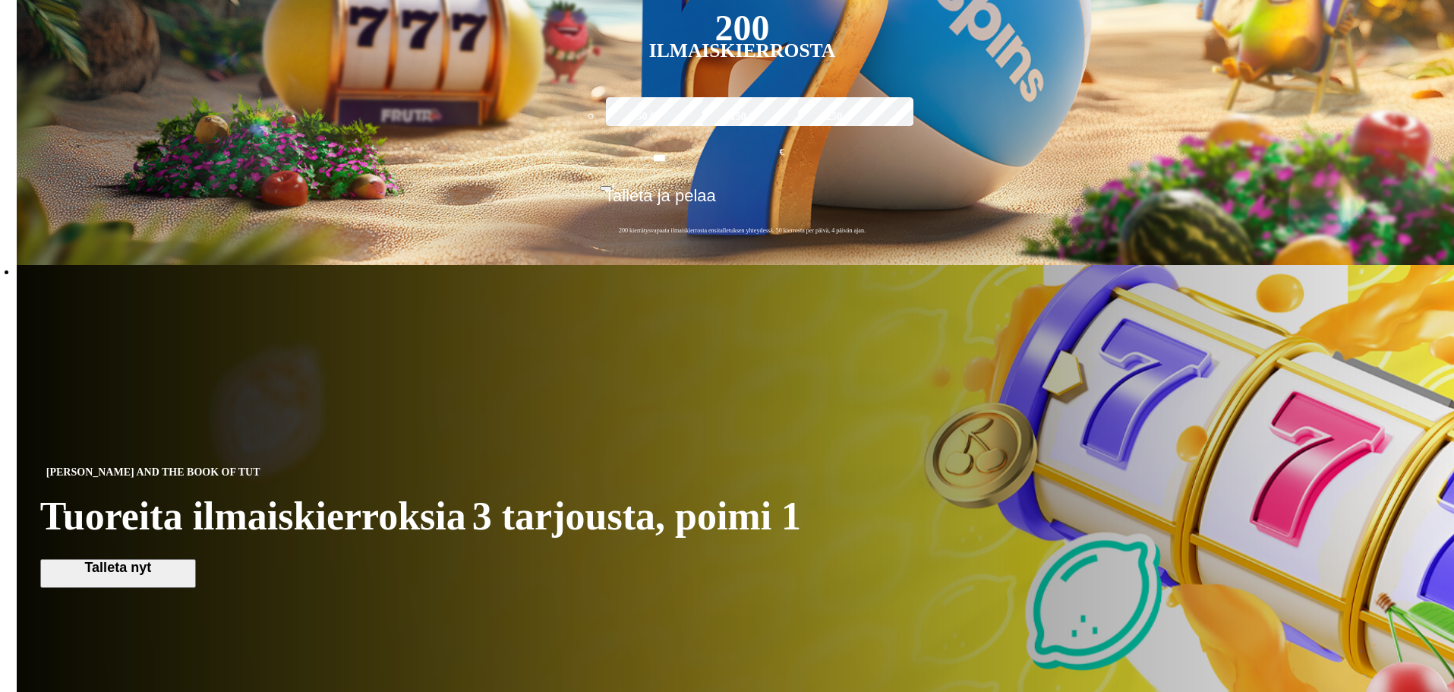
scroll to position [455, 0]
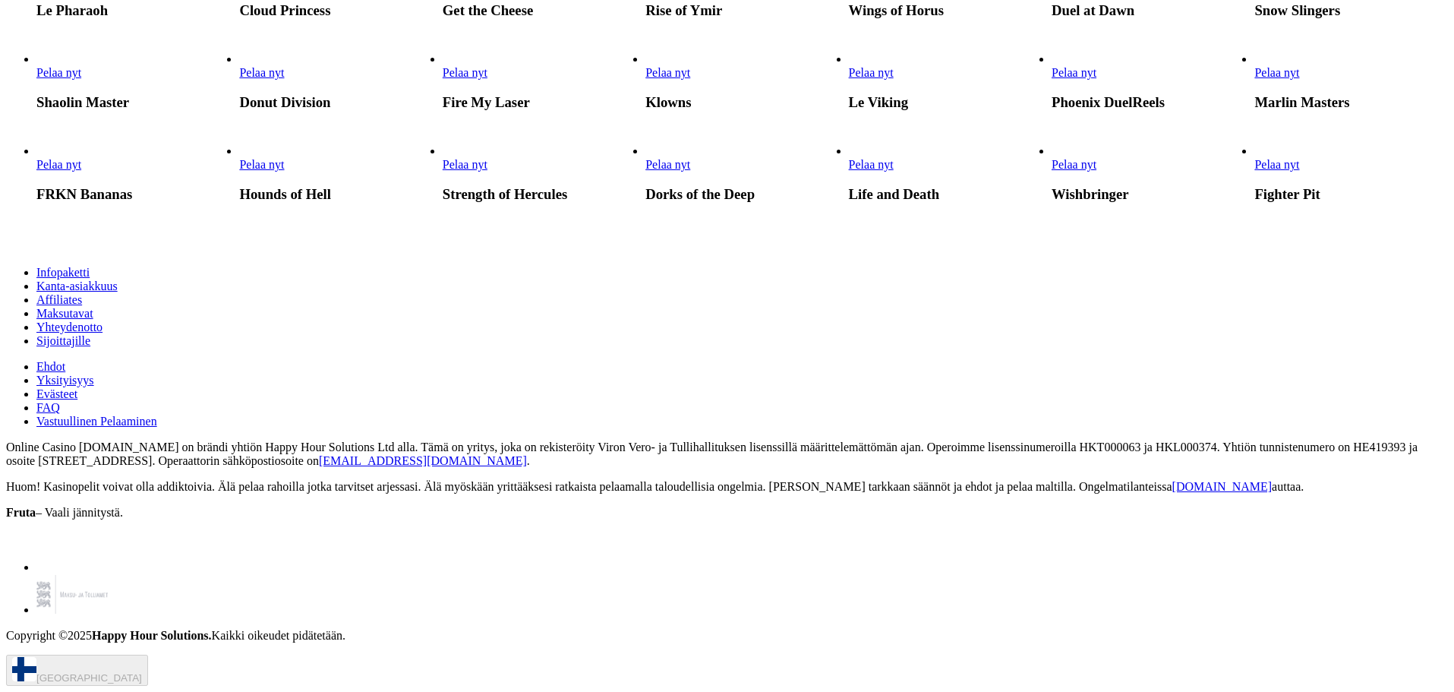
scroll to position [3264, 0]
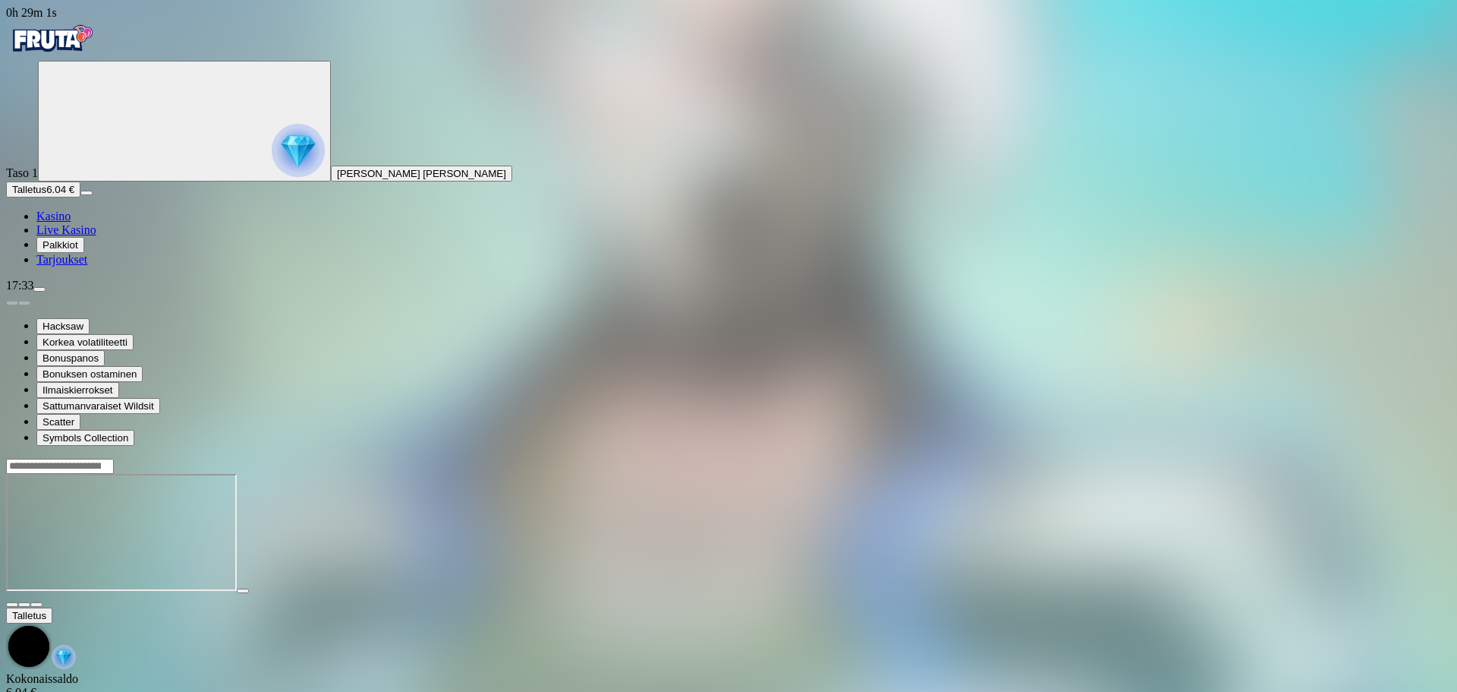
click at [36, 604] on span "fullscreen icon" at bounding box center [36, 604] width 0 height 0
click at [96, 42] on img "Primary" at bounding box center [51, 39] width 91 height 38
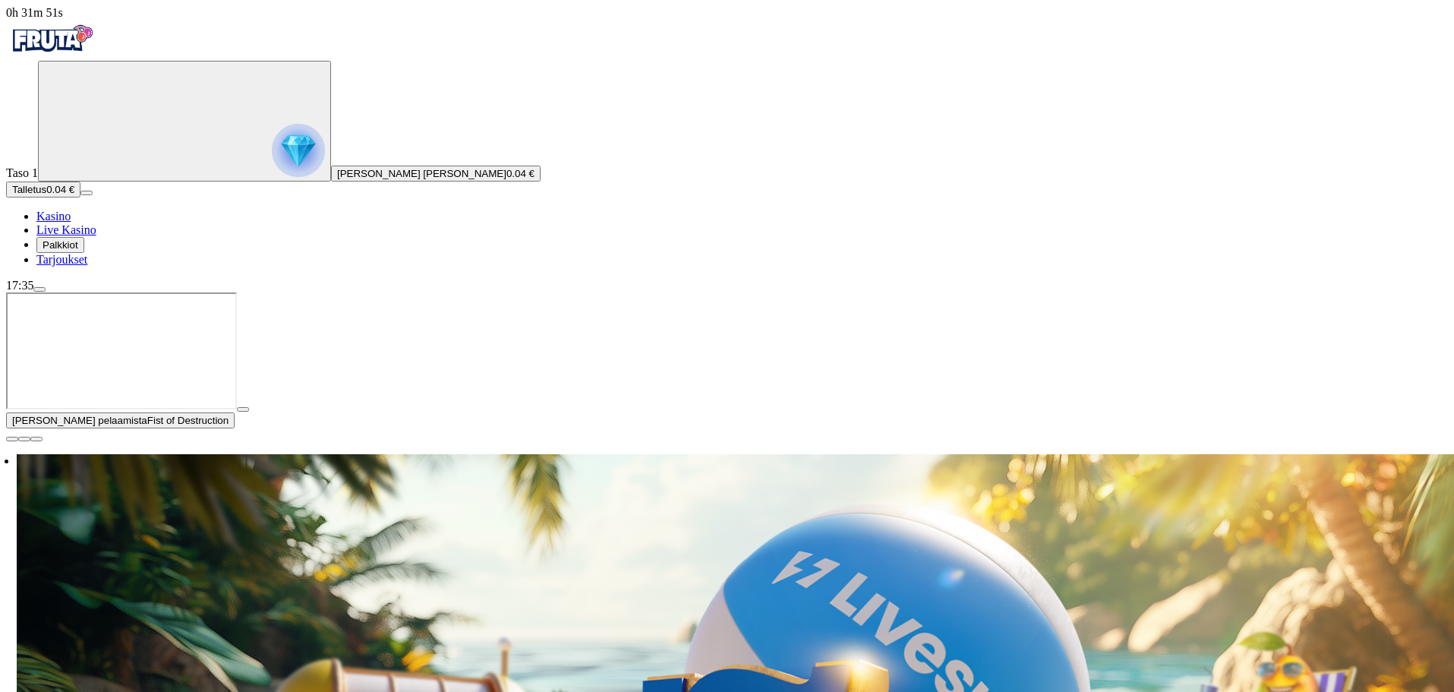
click at [272, 170] on img "Primary" at bounding box center [298, 150] width 53 height 53
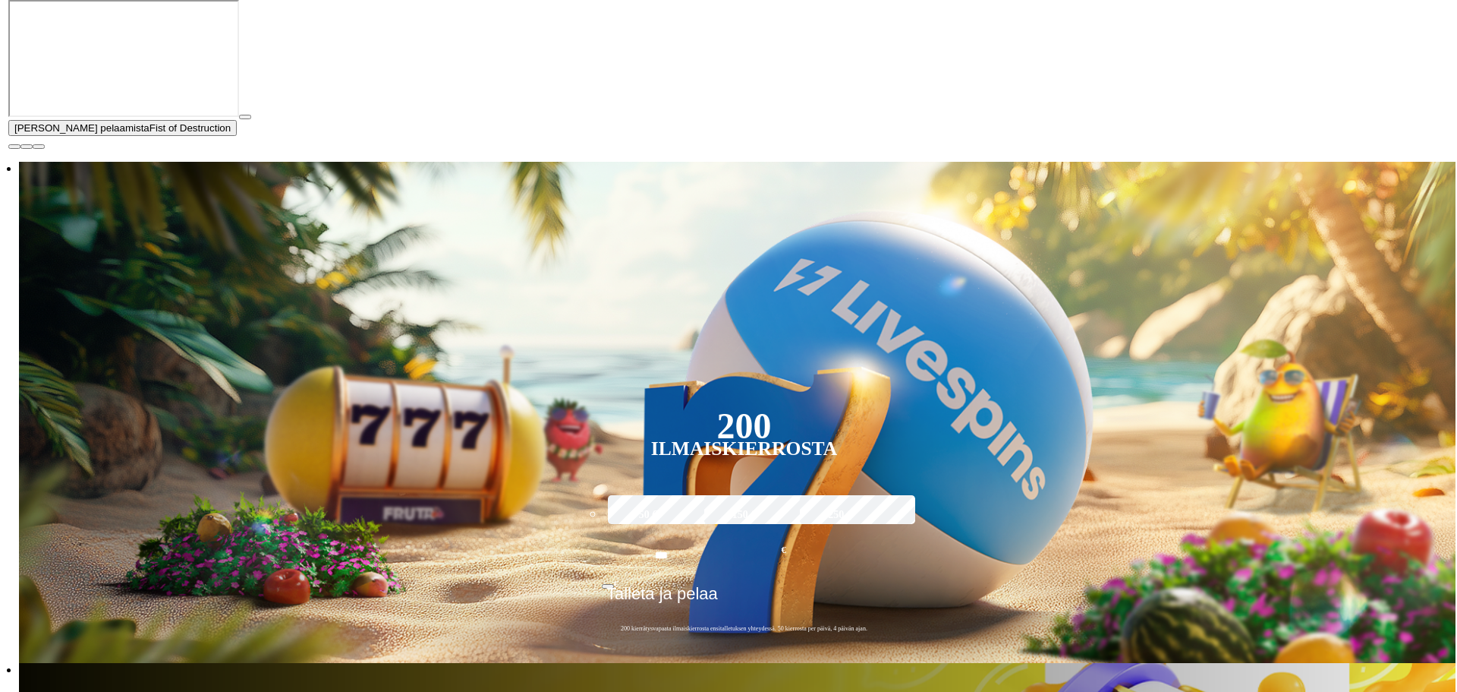
scroll to position [817, 0]
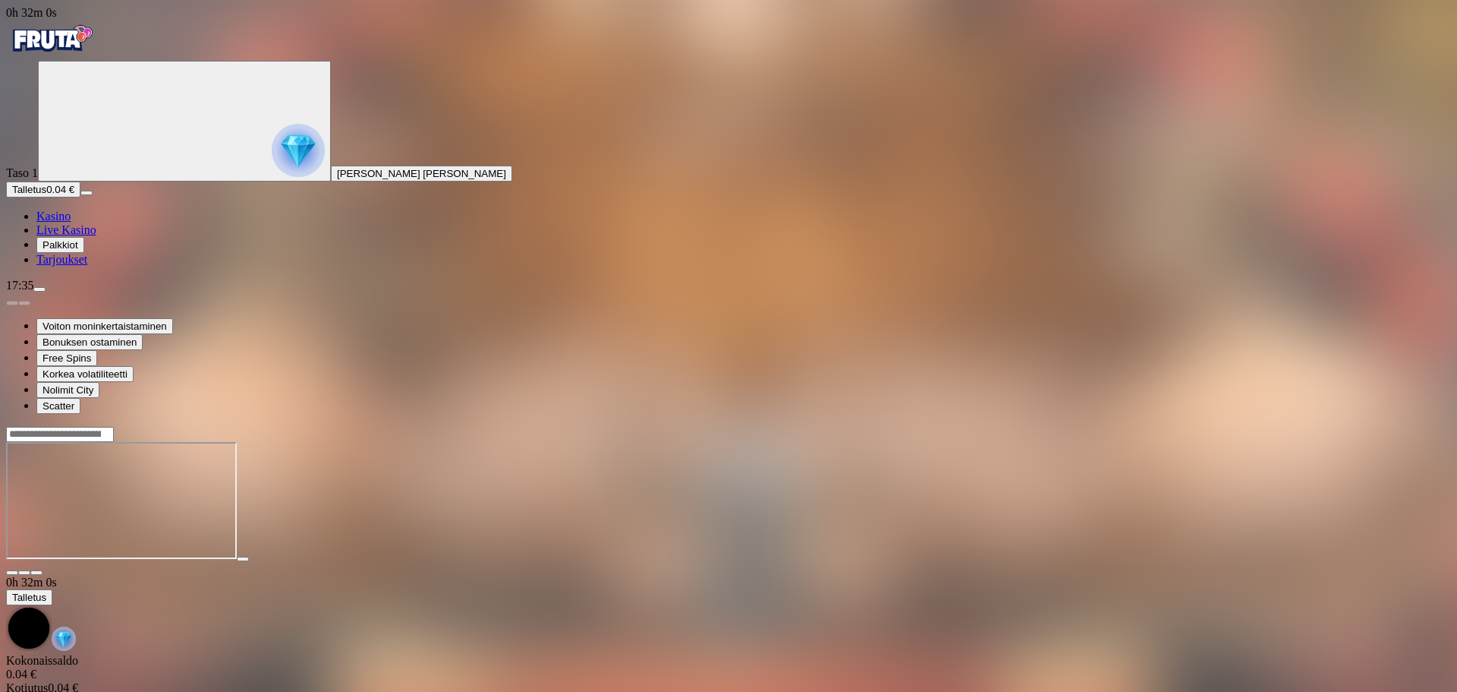
drag, startPoint x: 1347, startPoint y: 123, endPoint x: 1346, endPoint y: 216, distance: 92.6
click at [43, 570] on button "button" at bounding box center [36, 572] width 12 height 5
click at [68, 49] on img "Primary" at bounding box center [51, 39] width 91 height 38
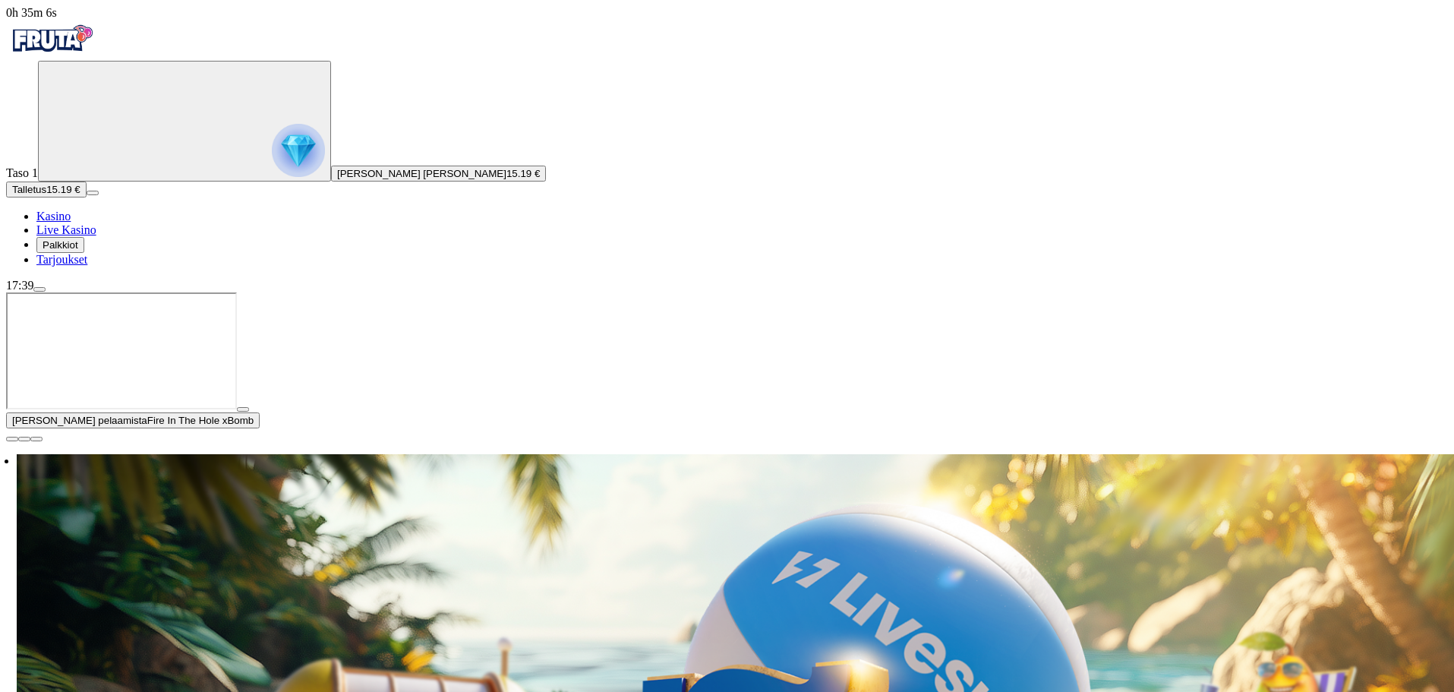
click at [272, 168] on img "Primary" at bounding box center [298, 150] width 53 height 53
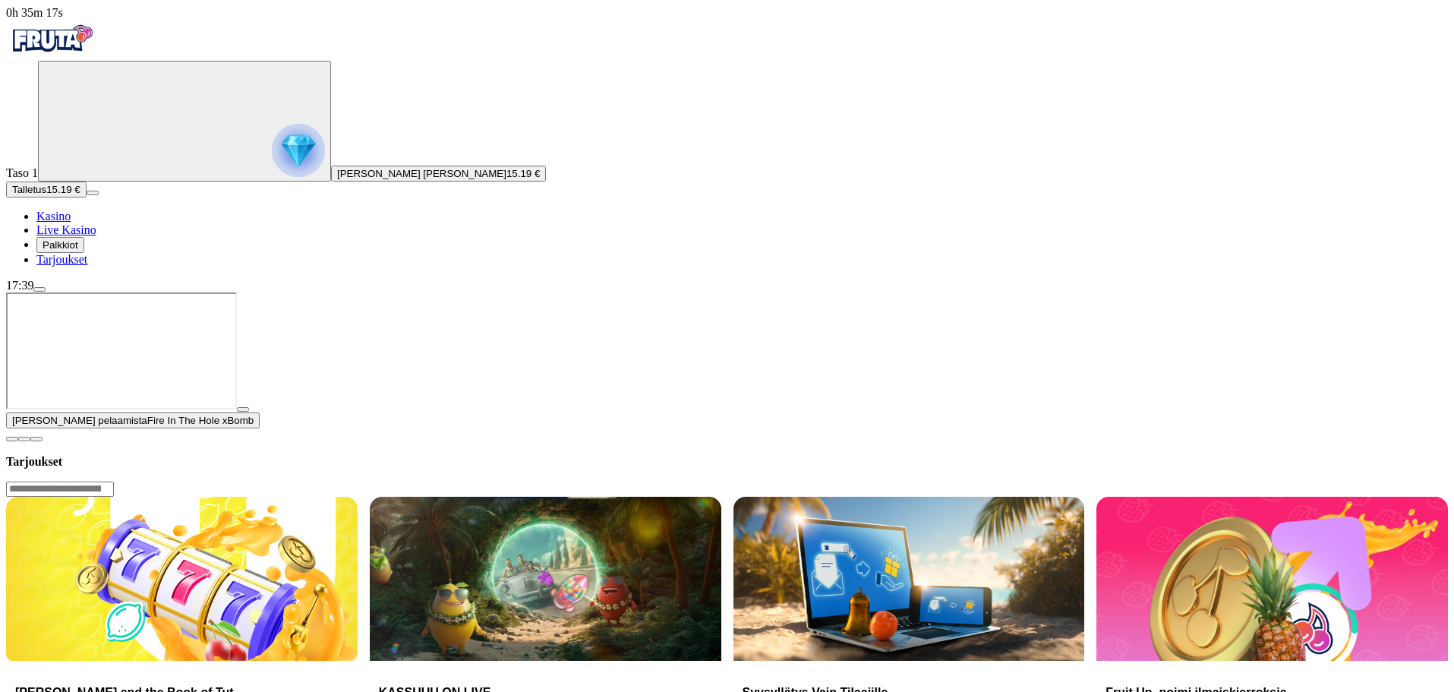
click at [63, 46] on img "Primary" at bounding box center [51, 39] width 91 height 38
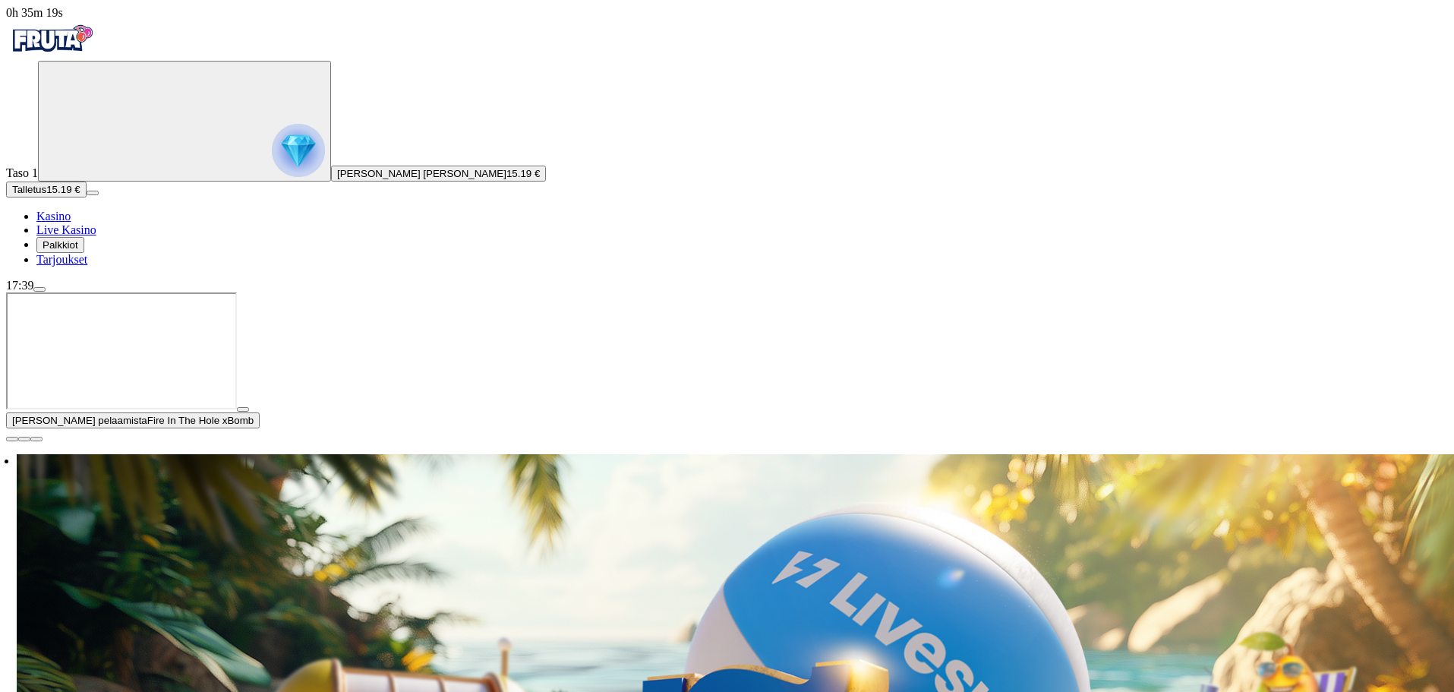
click at [12, 439] on span "close icon" at bounding box center [12, 439] width 0 height 0
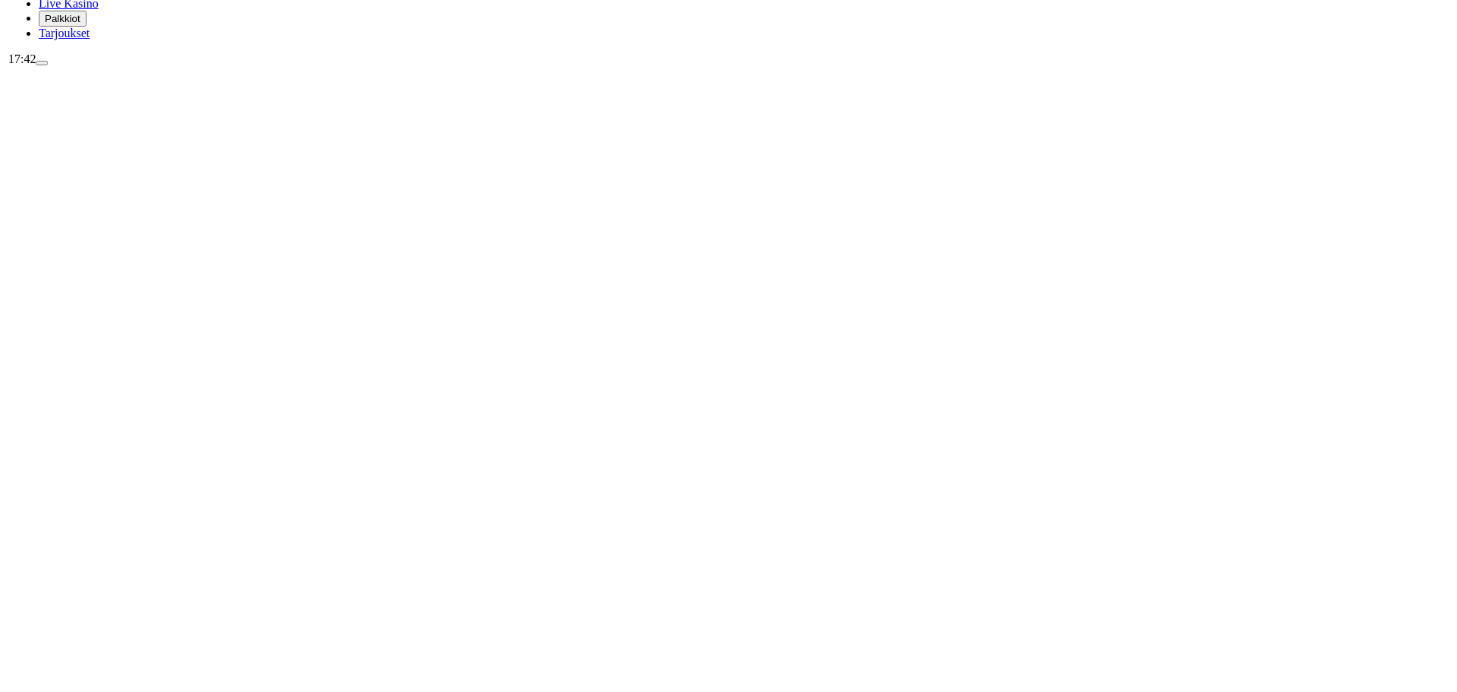
scroll to position [380, 0]
